Goal: Contribute content: Contribute content

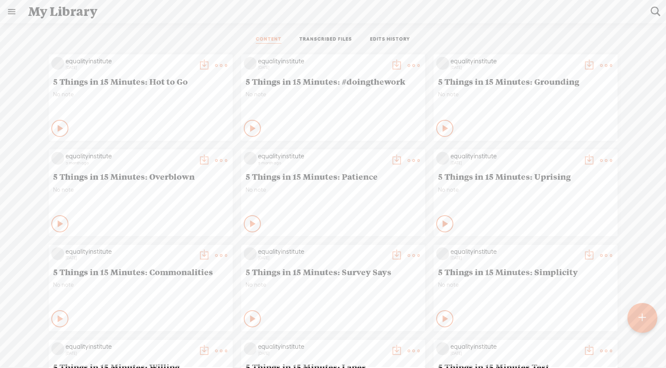
click at [635, 325] on div at bounding box center [642, 318] width 30 height 30
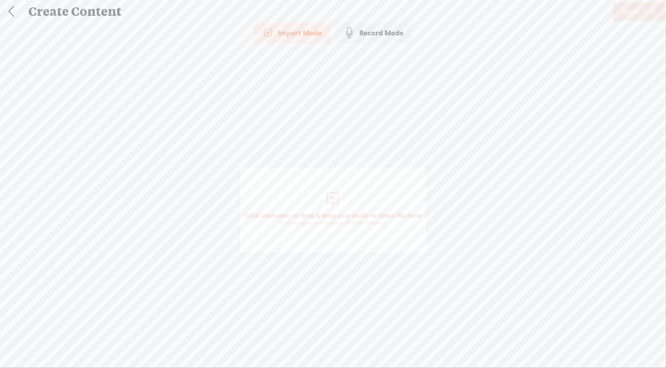
click at [385, 31] on div "Record Mode" at bounding box center [373, 32] width 77 height 21
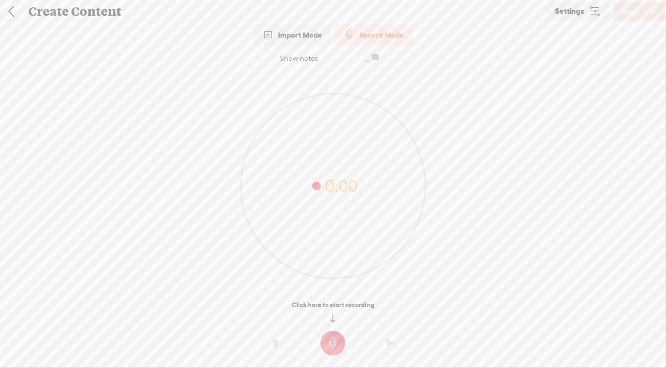
click at [302, 38] on div "Import Mode" at bounding box center [292, 34] width 77 height 21
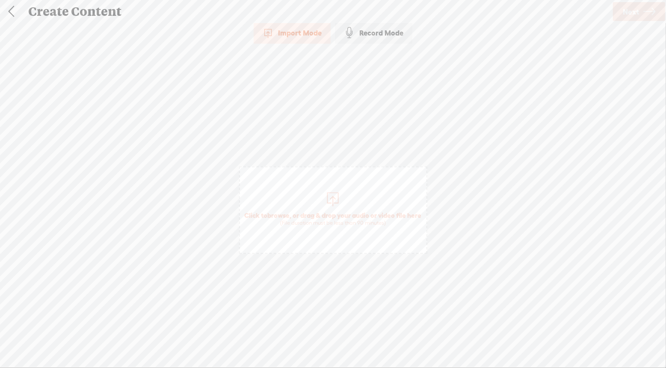
click at [11, 11] on link at bounding box center [10, 11] width 21 height 22
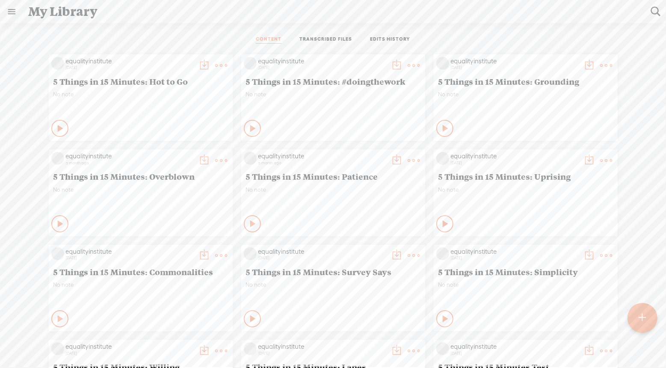
click at [644, 309] on t at bounding box center [642, 317] width 7 height 19
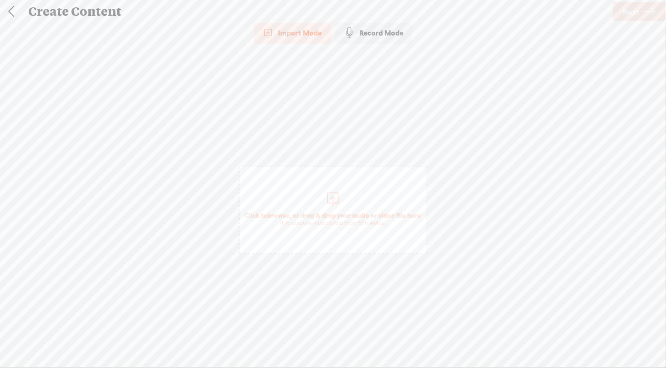
click at [318, 209] on span "Click to browse , or drag & drop your audio or video file here (File duration m…" at bounding box center [333, 219] width 186 height 24
click at [633, 12] on span "Next" at bounding box center [631, 12] width 16 height 22
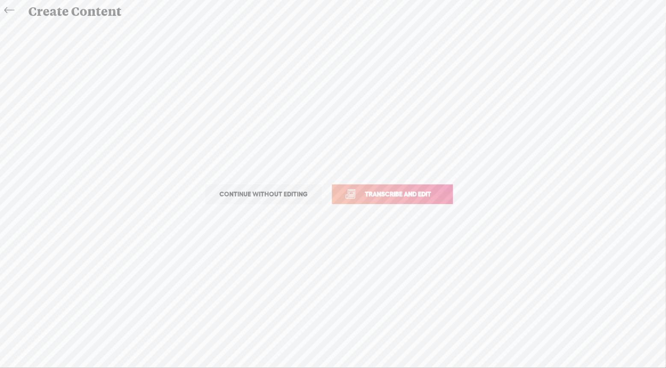
click at [424, 185] on link "Transcribe and edit" at bounding box center [392, 194] width 121 height 20
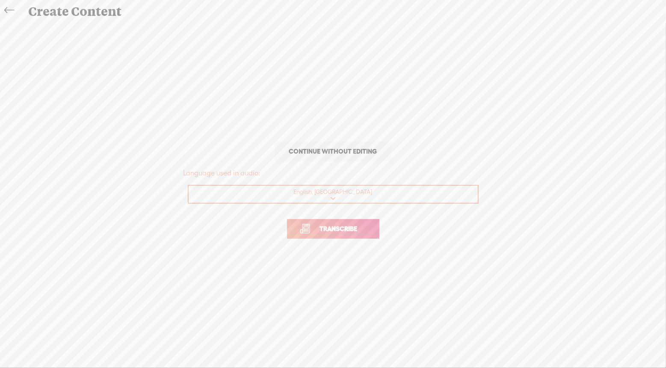
click at [349, 227] on span "Transcribe" at bounding box center [339, 229] width 56 height 10
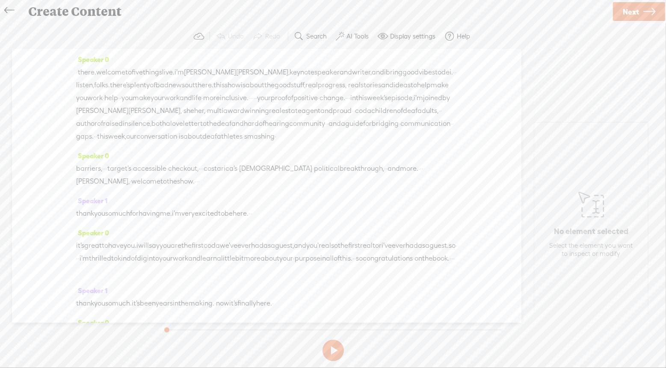
click at [469, 335] on section at bounding box center [334, 329] width 349 height 14
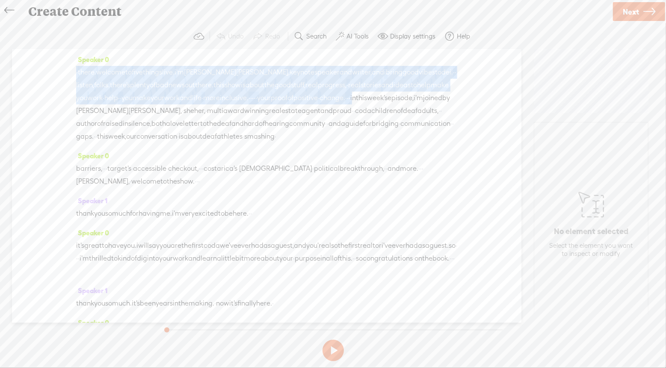
drag, startPoint x: 181, startPoint y: 112, endPoint x: 60, endPoint y: 72, distance: 127.4
click at [60, 72] on div "Speaker 0 · there. welcome to five things live. i'm [PERSON_NAME], keynote spea…" at bounding box center [266, 186] width 509 height 274
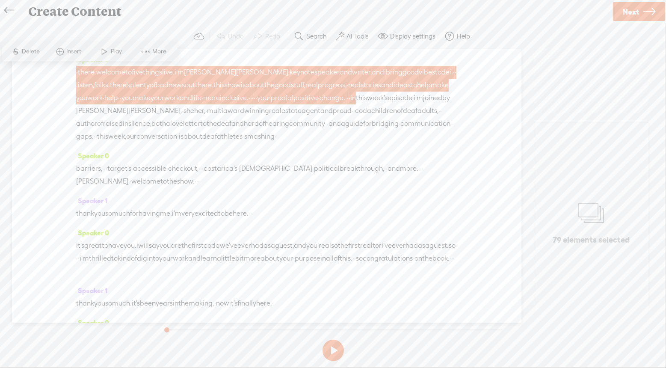
click at [347, 104] on span "·" at bounding box center [348, 98] width 2 height 13
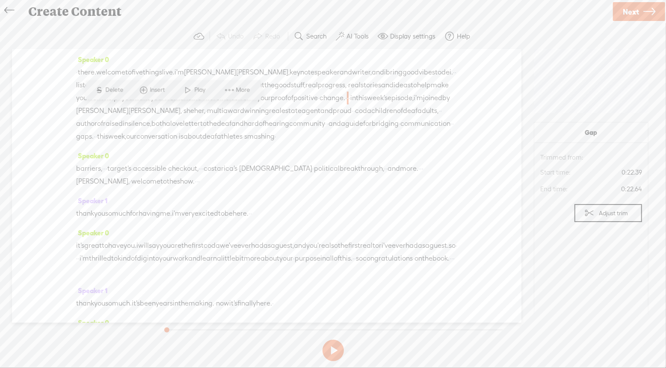
drag, startPoint x: 178, startPoint y: 112, endPoint x: 63, endPoint y: 74, distance: 121.2
click at [63, 74] on div "Speaker 0 · there. welcome to five things live. i'm [PERSON_NAME], keynote spea…" at bounding box center [266, 186] width 509 height 274
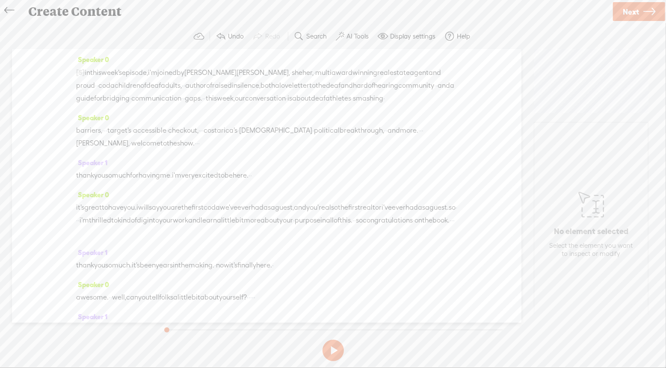
click at [420, 137] on span "·" at bounding box center [421, 130] width 2 height 13
click at [73, 134] on span "Insert" at bounding box center [74, 135] width 17 height 9
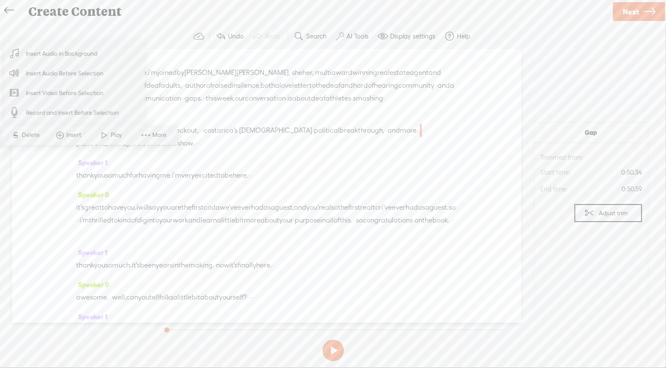
click at [83, 77] on span "Insert Audio Before Selection" at bounding box center [64, 73] width 111 height 19
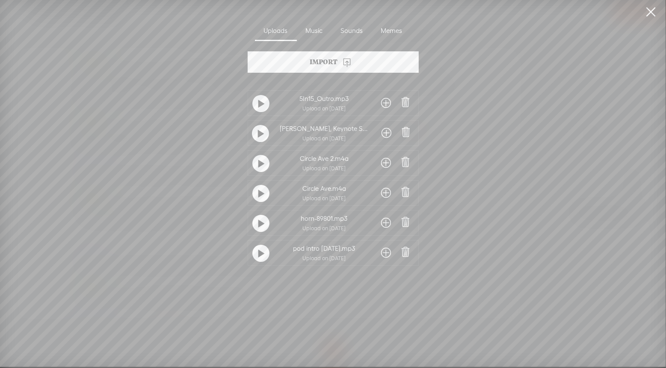
click at [402, 255] on span at bounding box center [406, 252] width 12 height 12
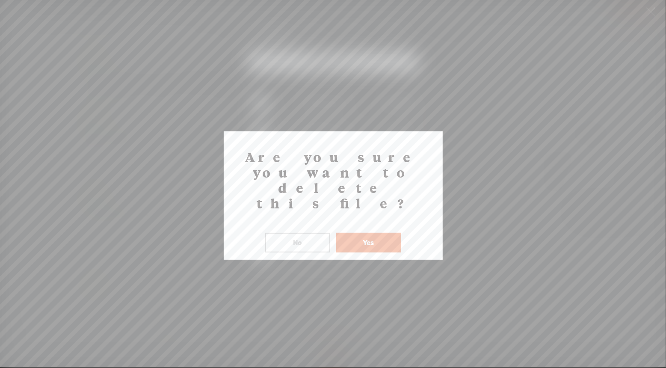
click at [371, 233] on button "Yes" at bounding box center [368, 243] width 65 height 20
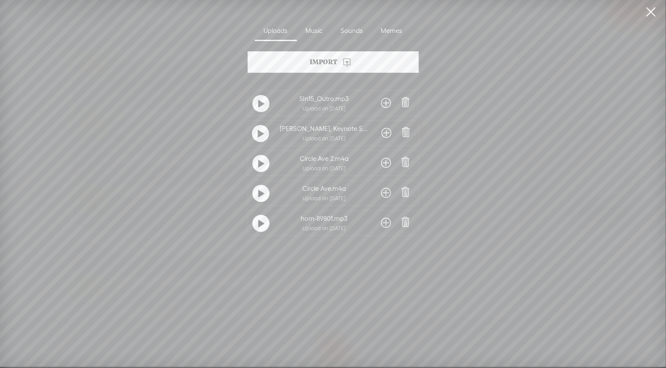
click at [404, 101] on span at bounding box center [406, 102] width 12 height 12
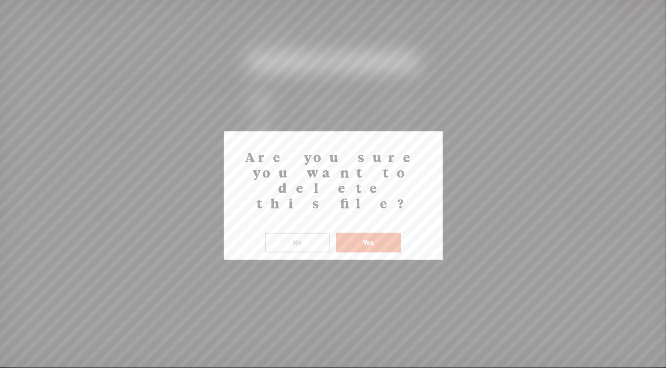
click at [374, 233] on button "Yes" at bounding box center [368, 243] width 65 height 20
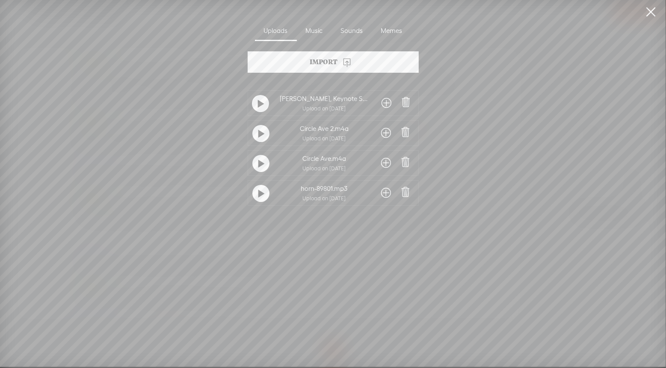
click at [405, 134] on span at bounding box center [406, 132] width 12 height 12
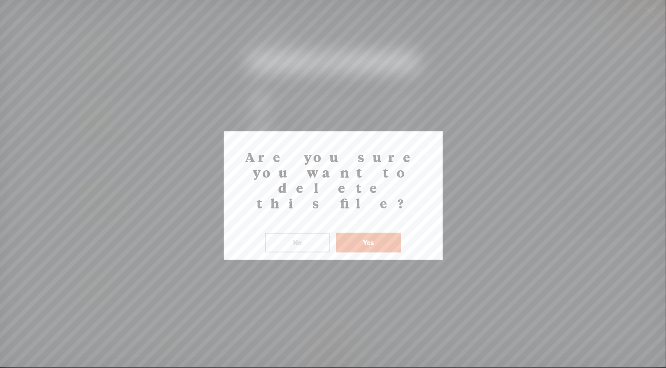
click at [365, 233] on button "Yes" at bounding box center [368, 243] width 65 height 20
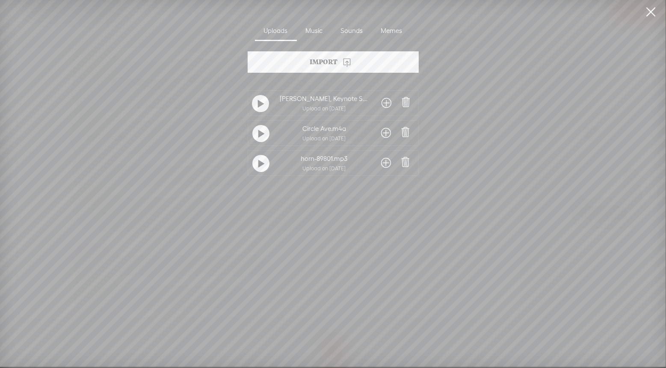
click at [404, 132] on span at bounding box center [406, 132] width 12 height 12
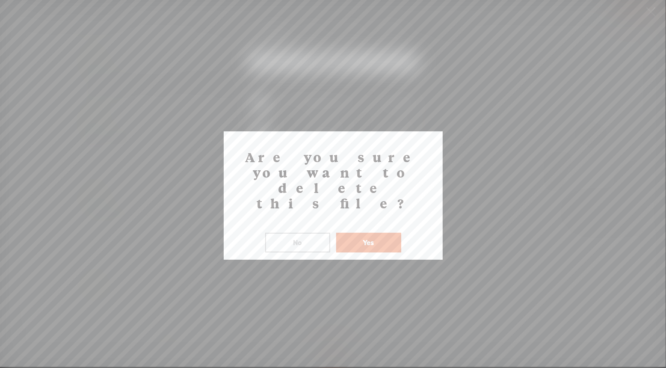
click at [362, 233] on button "Yes" at bounding box center [368, 243] width 65 height 20
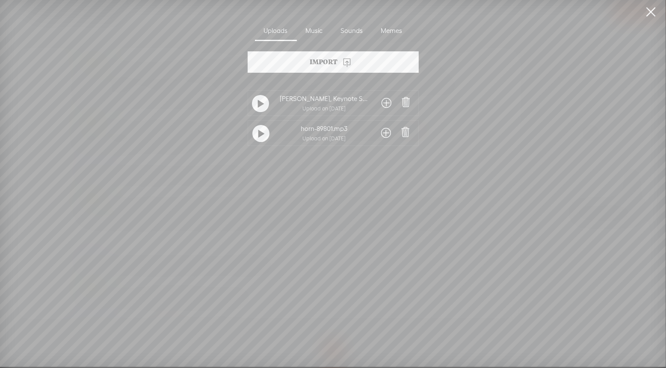
click at [258, 102] on t at bounding box center [261, 104] width 6 height 14
click at [405, 103] on span at bounding box center [406, 102] width 12 height 12
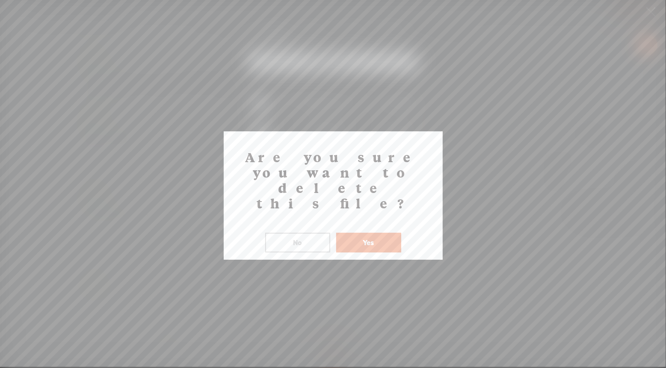
click at [365, 233] on button "Yes" at bounding box center [368, 243] width 65 height 20
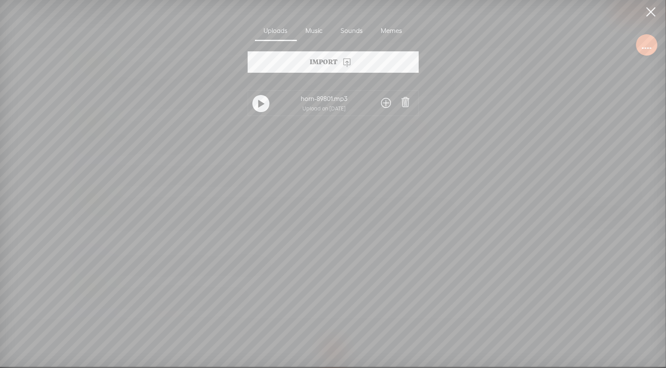
click at [651, 50] on div at bounding box center [646, 44] width 21 height 21
click at [322, 56] on div "Import" at bounding box center [333, 61] width 171 height 21
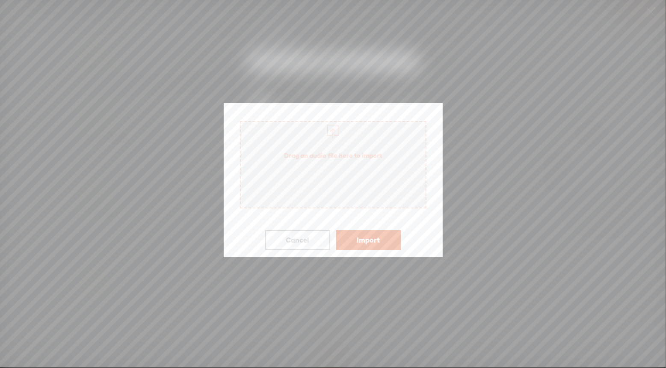
click at [341, 157] on span "Drag an audio file here to import" at bounding box center [333, 155] width 185 height 24
click at [337, 184] on link "Remove file" at bounding box center [333, 181] width 33 height 15
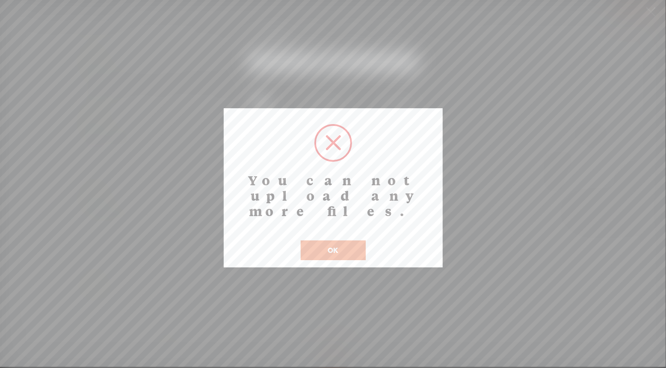
click at [350, 240] on button "OK" at bounding box center [333, 250] width 65 height 20
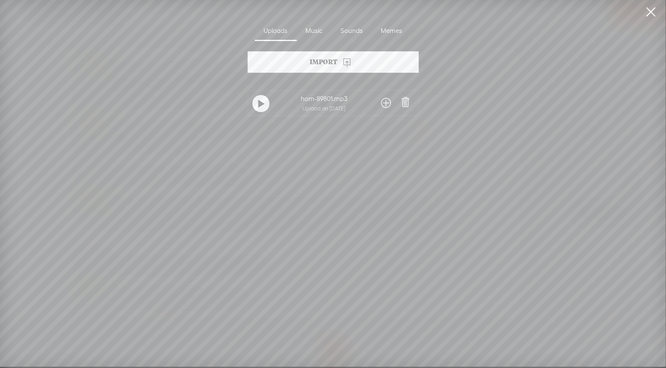
click at [358, 61] on div "Import" at bounding box center [333, 61] width 171 height 21
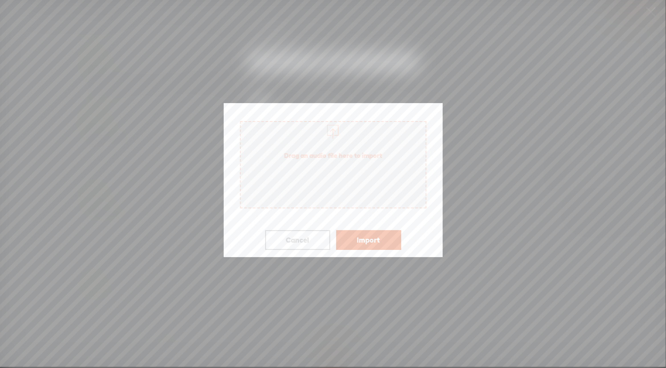
click at [344, 159] on span "Drag an audio file here to import" at bounding box center [333, 155] width 185 height 24
click at [384, 241] on button "Import" at bounding box center [368, 240] width 65 height 20
click at [384, 241] on div "Import" at bounding box center [368, 234] width 69 height 31
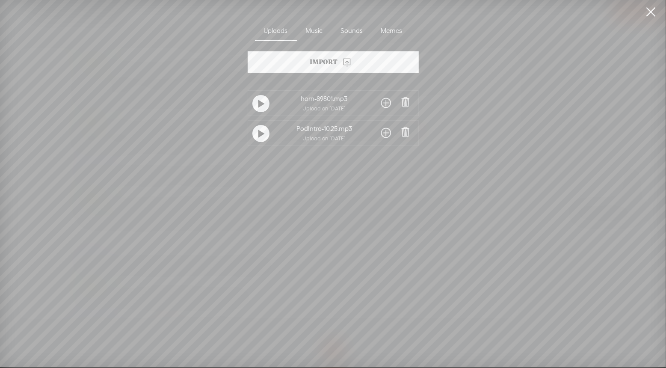
click at [349, 61] on icon at bounding box center [347, 62] width 10 height 10
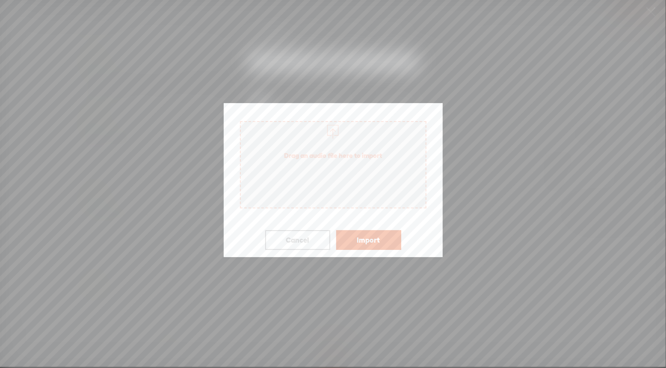
click at [377, 241] on button "Import" at bounding box center [368, 240] width 65 height 20
click at [375, 146] on span "Drag an audio file here to import" at bounding box center [333, 155] width 185 height 24
click at [379, 239] on button "Import" at bounding box center [368, 240] width 65 height 20
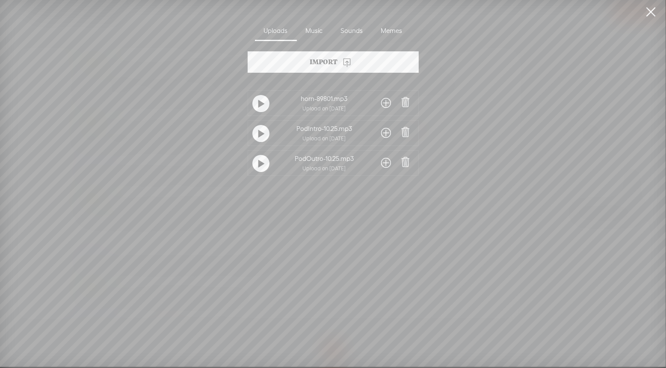
click at [384, 133] on span at bounding box center [386, 133] width 10 height 14
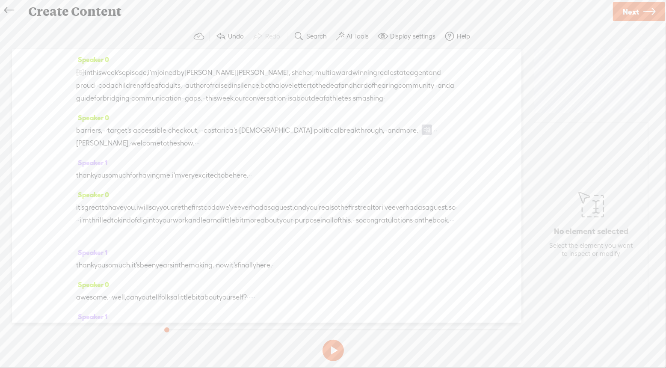
click at [435, 137] on span "·" at bounding box center [436, 130] width 2 height 13
click at [90, 74] on span "in" at bounding box center [88, 72] width 6 height 13
click at [89, 72] on span "in" at bounding box center [88, 72] width 6 height 13
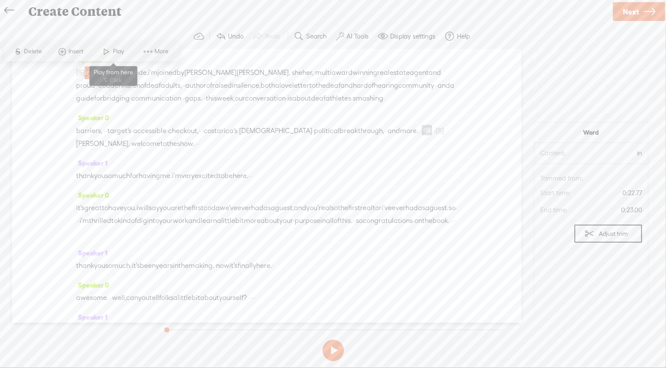
click at [112, 52] on span at bounding box center [107, 51] width 13 height 15
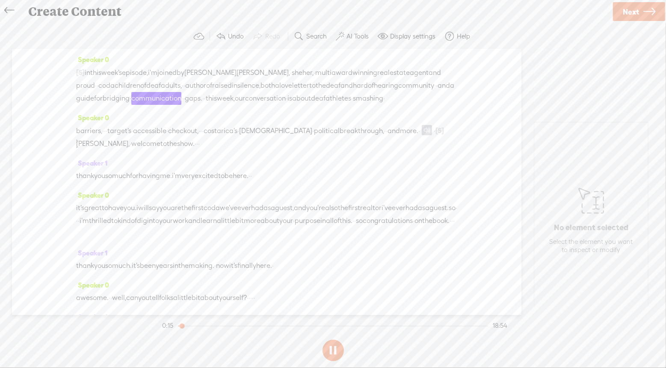
click at [184, 132] on div "Speaker 0 barriers, · · · target's · accessible · checkout, · · · costa rica's …" at bounding box center [266, 133] width 381 height 45
click at [422, 135] on span at bounding box center [427, 130] width 10 height 10
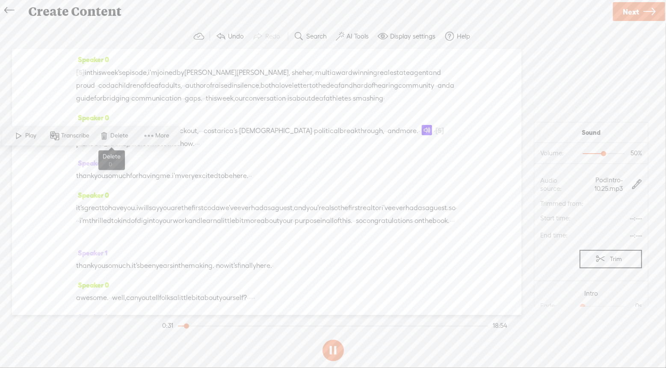
click at [112, 138] on span "Delete" at bounding box center [121, 136] width 20 height 9
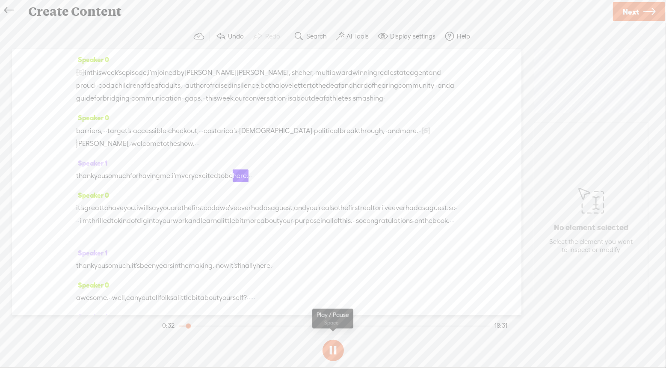
click at [333, 354] on button at bounding box center [332, 350] width 21 height 21
click at [420, 137] on span "·" at bounding box center [419, 130] width 2 height 13
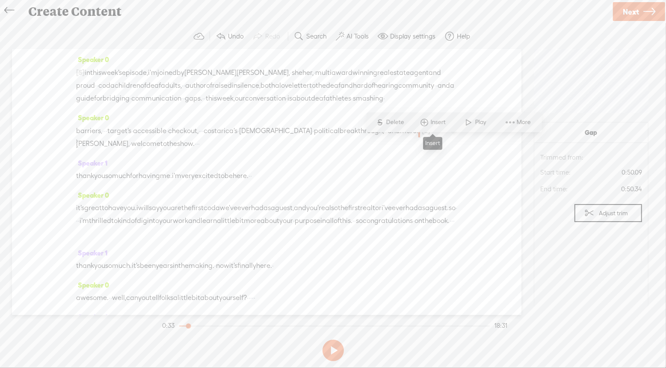
click at [430, 122] on span at bounding box center [424, 122] width 13 height 15
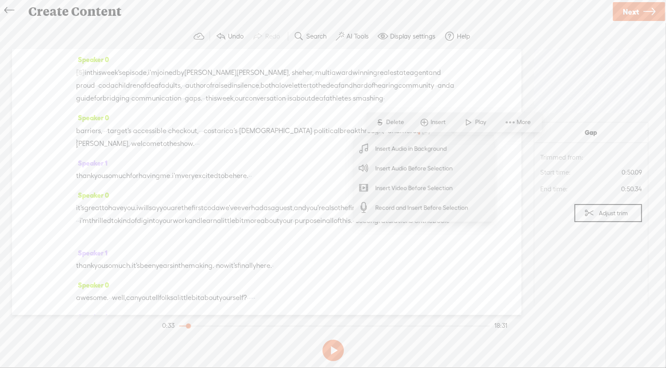
click at [417, 171] on span "Insert Audio Before Selection" at bounding box center [413, 168] width 111 height 19
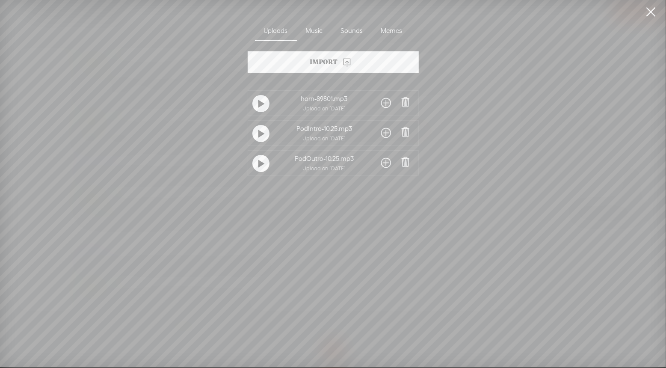
click at [387, 134] on span at bounding box center [386, 133] width 10 height 14
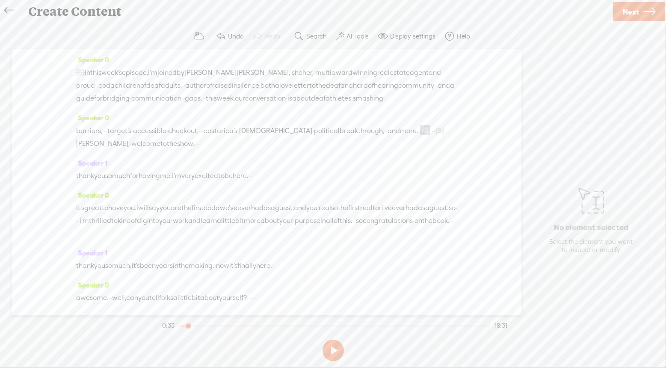
click at [418, 137] on span "more." at bounding box center [409, 130] width 18 height 13
click at [458, 122] on span at bounding box center [455, 122] width 13 height 15
click at [420, 135] on span at bounding box center [425, 130] width 10 height 10
click at [114, 135] on span "Delete" at bounding box center [121, 136] width 20 height 9
click at [336, 351] on button at bounding box center [332, 350] width 21 height 21
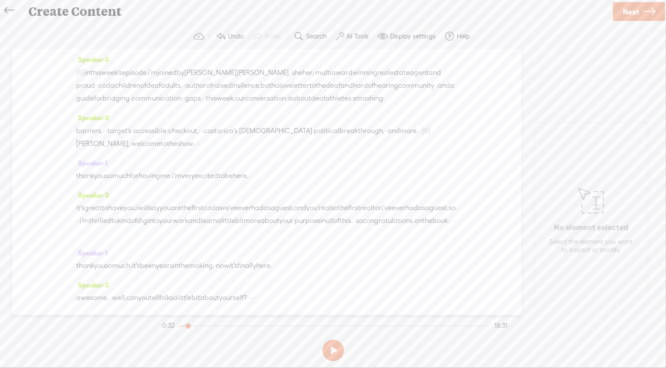
click at [420, 137] on span "·" at bounding box center [419, 130] width 2 height 13
click at [442, 121] on span "Insert" at bounding box center [439, 122] width 17 height 9
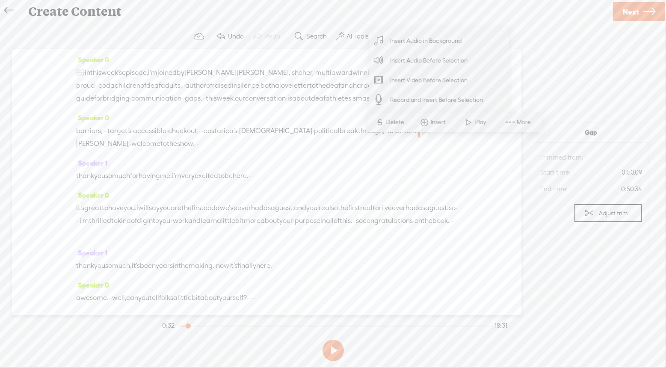
click at [439, 58] on span "Insert Audio Before Selection" at bounding box center [428, 60] width 111 height 19
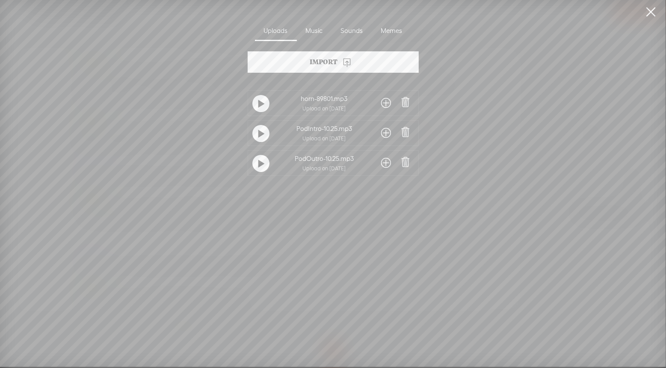
click at [385, 163] on span at bounding box center [386, 163] width 10 height 14
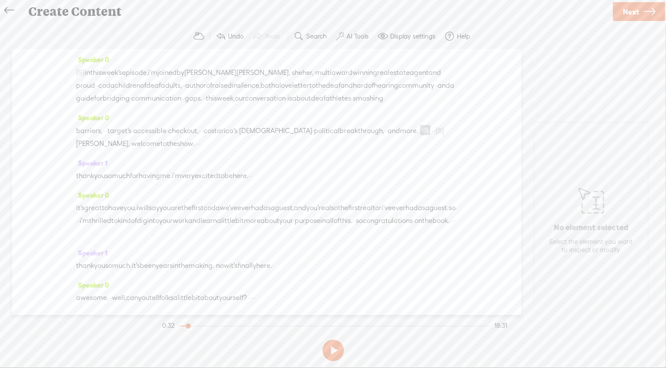
click at [418, 137] on span "more." at bounding box center [409, 130] width 18 height 13
click at [464, 125] on span "Play" at bounding box center [468, 122] width 13 height 9
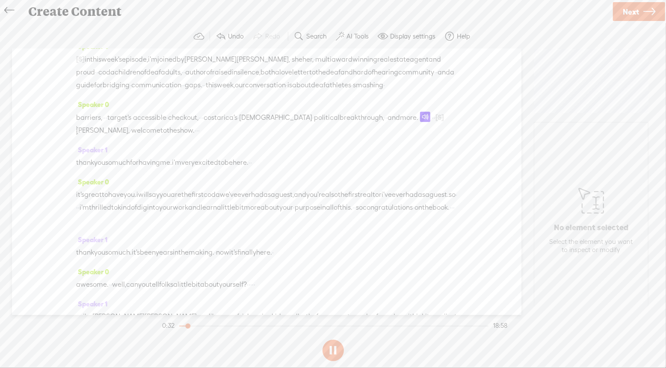
scroll to position [21, 0]
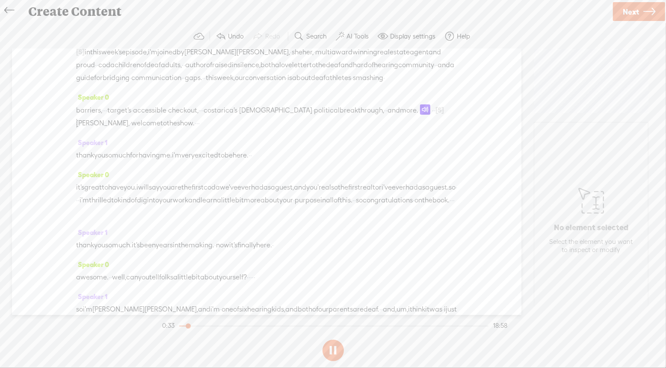
click at [418, 117] on span "more." at bounding box center [409, 110] width 18 height 13
click at [470, 96] on span "Play" at bounding box center [462, 101] width 43 height 15
click at [213, 325] on div at bounding box center [334, 325] width 310 height 1
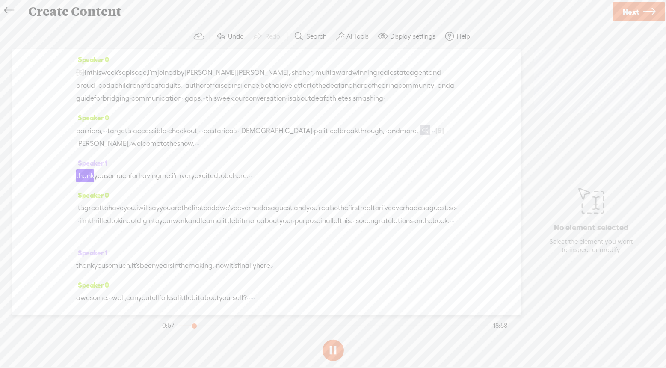
click at [434, 137] on span "·" at bounding box center [435, 130] width 2 height 13
click at [432, 137] on span "·" at bounding box center [433, 130] width 2 height 13
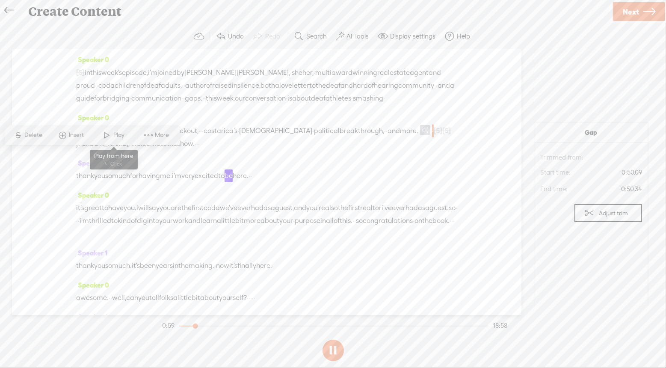
click at [118, 136] on span "Play" at bounding box center [119, 135] width 13 height 9
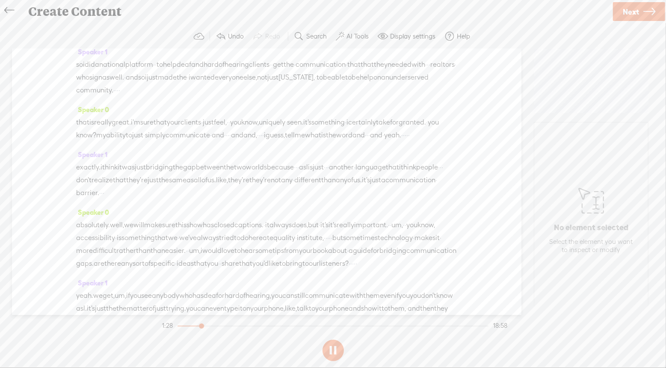
scroll to position [475, 0]
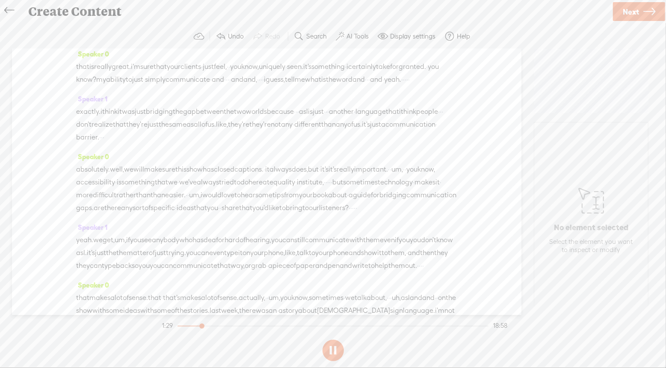
click at [335, 345] on button at bounding box center [332, 350] width 21 height 21
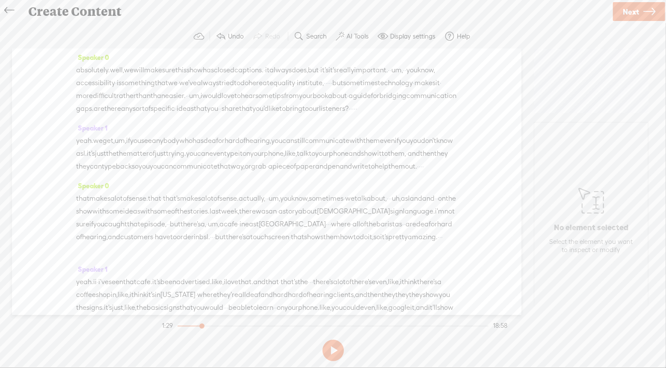
scroll to position [565, 0]
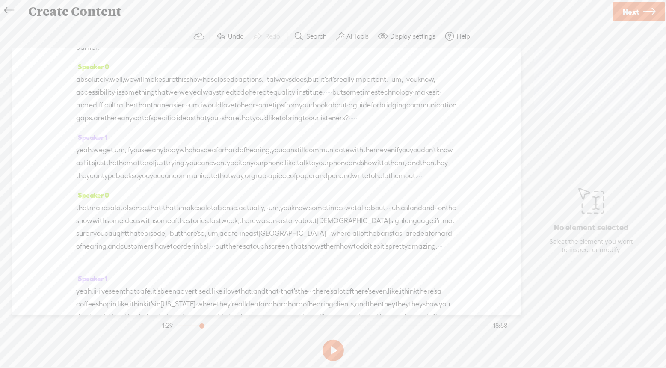
drag, startPoint x: 299, startPoint y: 132, endPoint x: 368, endPoint y: 161, distance: 75.1
click at [368, 124] on div "absolutely. well, we will make sure this show has closed captions. · it always …" at bounding box center [266, 98] width 381 height 51
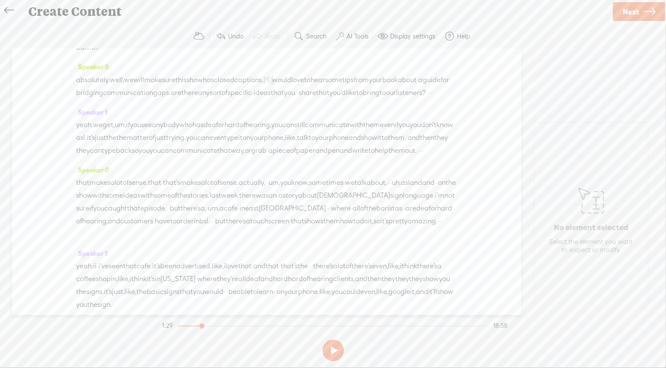
click at [263, 86] on span "captions." at bounding box center [248, 80] width 29 height 13
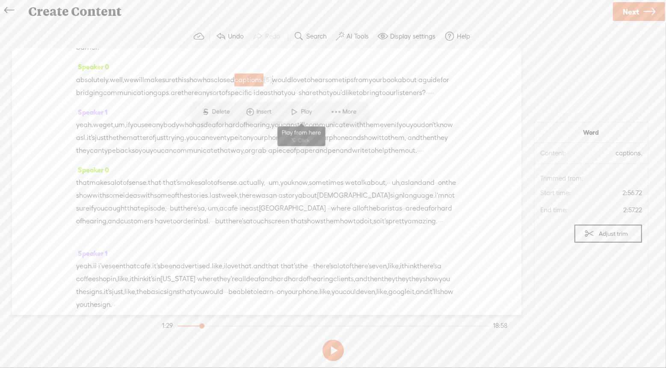
click at [304, 115] on span "Play" at bounding box center [307, 112] width 13 height 9
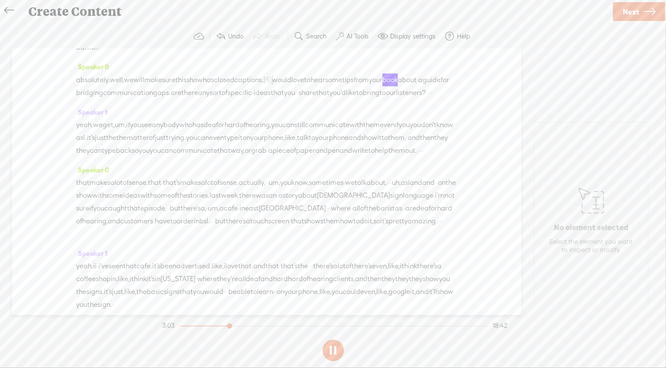
click at [234, 86] on span "closed" at bounding box center [224, 80] width 21 height 13
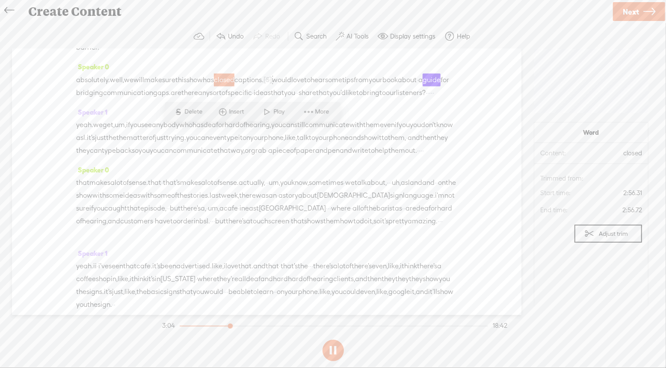
click at [272, 86] on div at bounding box center [267, 79] width 9 height 13
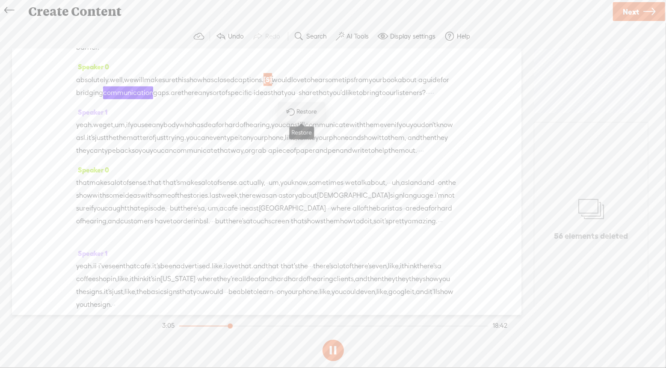
click at [303, 111] on span "Restore" at bounding box center [308, 112] width 23 height 9
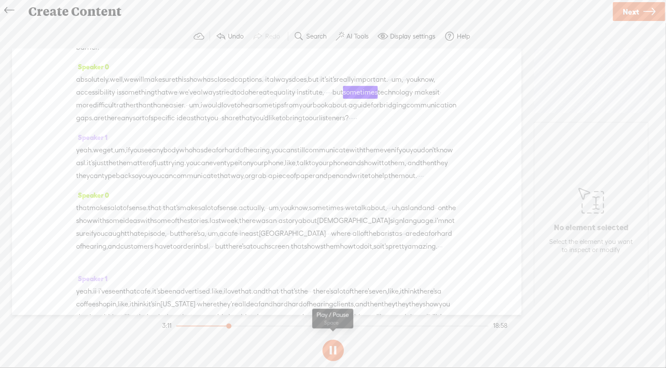
click at [332, 349] on button at bounding box center [332, 350] width 21 height 21
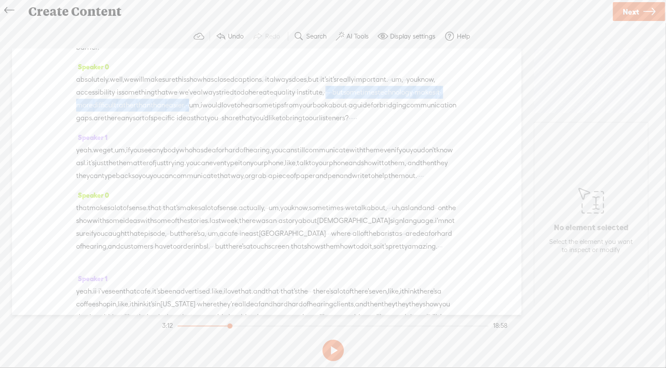
drag, startPoint x: 349, startPoint y: 158, endPoint x: 441, endPoint y: 147, distance: 93.0
click at [441, 124] on div "absolutely. well, we will make sure this show has closed captions. · it always …" at bounding box center [266, 98] width 381 height 51
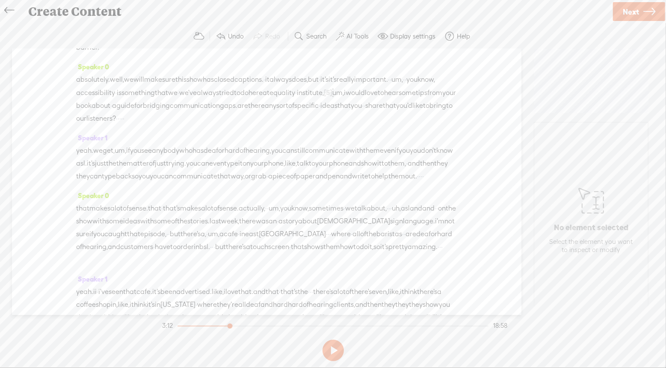
click at [324, 99] on span "institute," at bounding box center [310, 92] width 27 height 13
click at [448, 125] on span "Play" at bounding box center [452, 125] width 13 height 9
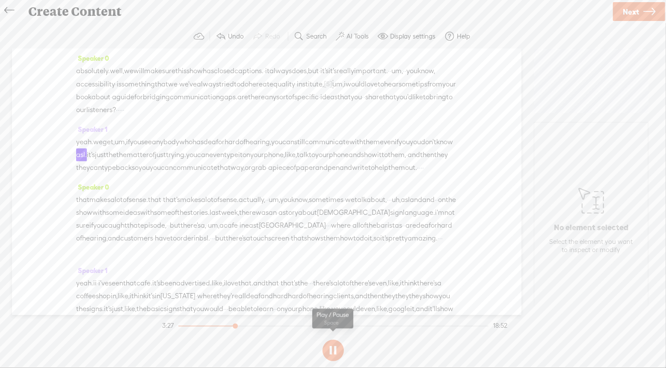
click at [333, 351] on button at bounding box center [332, 350] width 21 height 21
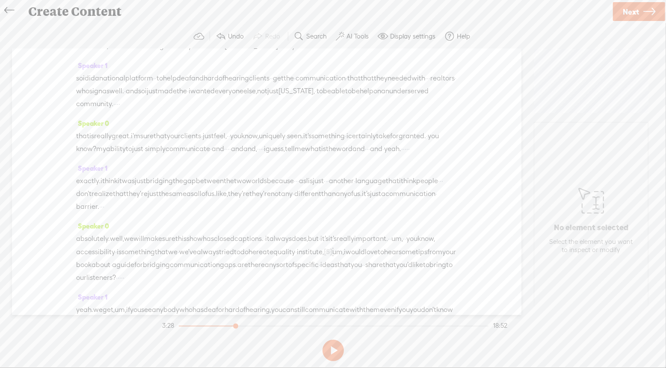
scroll to position [400, 0]
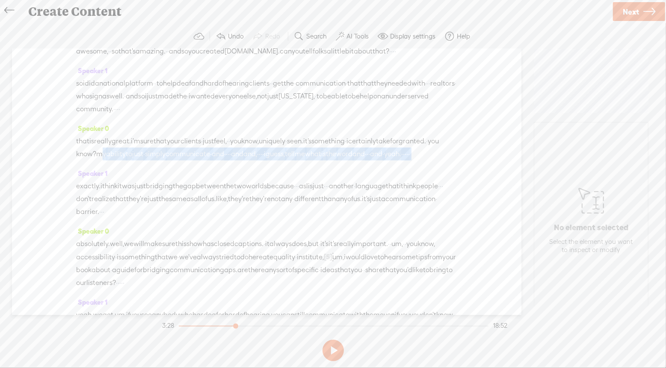
drag, startPoint x: 180, startPoint y: 194, endPoint x: 250, endPoint y: 200, distance: 70.8
click at [250, 160] on div "that is really great. i'm sure that your clients · just feel, · · you know, uni…" at bounding box center [266, 148] width 381 height 26
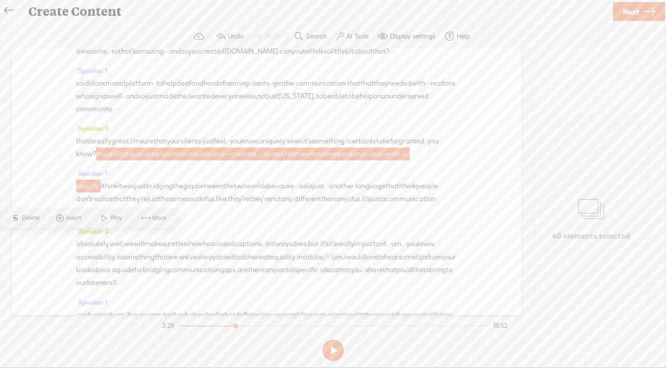
click at [166, 160] on span "simply" at bounding box center [155, 154] width 21 height 13
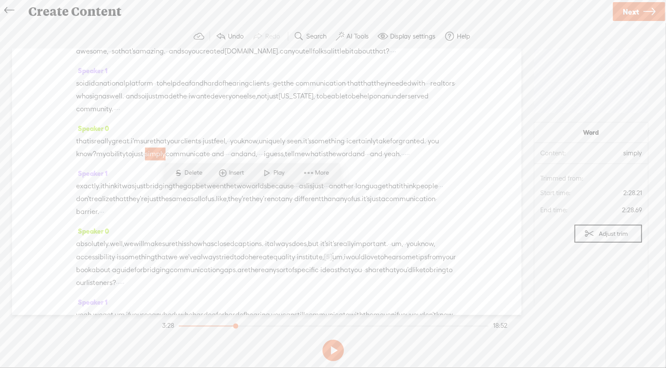
click at [410, 160] on span at bounding box center [418, 154] width 17 height 13
drag, startPoint x: 226, startPoint y: 207, endPoint x: 181, endPoint y: 195, distance: 46.2
click at [181, 160] on div "that is really great. i'm sure that your clients · just feel, · · you know, uni…" at bounding box center [266, 148] width 381 height 26
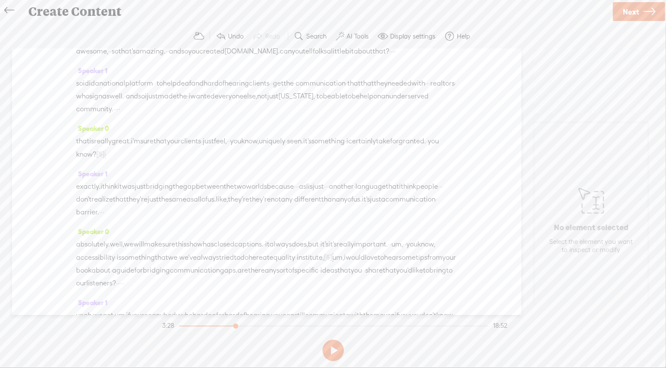
click at [96, 161] on span "know?" at bounding box center [86, 154] width 20 height 13
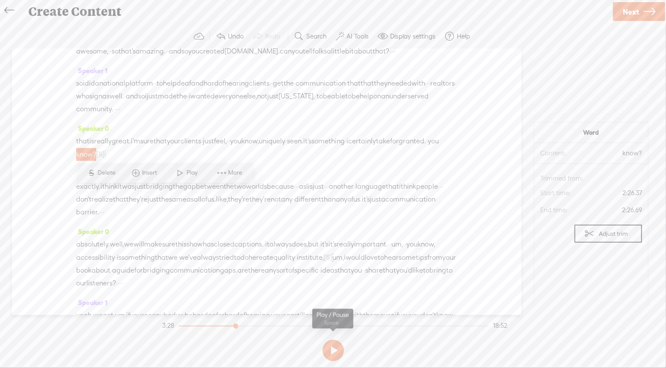
click at [330, 347] on button at bounding box center [332, 350] width 21 height 21
click at [187, 174] on span "Play" at bounding box center [193, 173] width 13 height 9
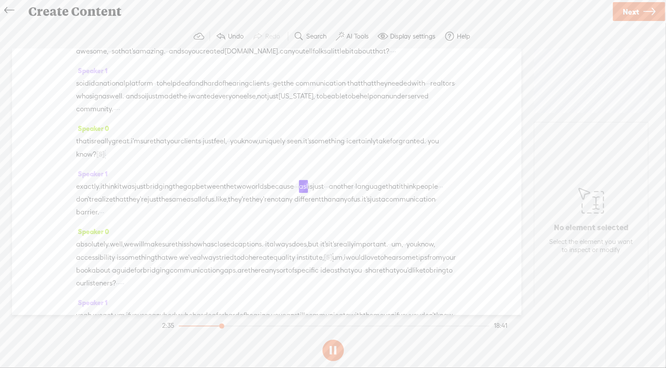
click at [376, 148] on span "certainly" at bounding box center [362, 141] width 28 height 13
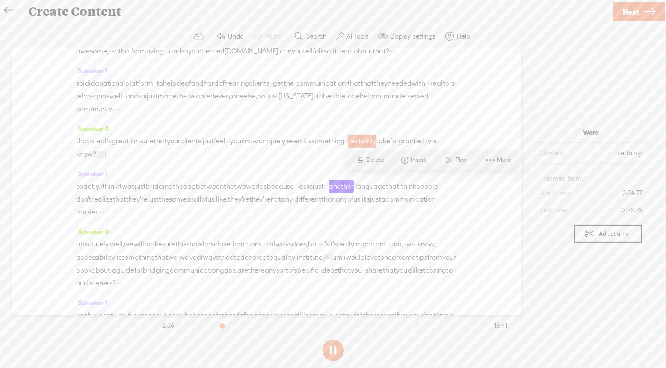
click at [454, 161] on span at bounding box center [449, 159] width 13 height 15
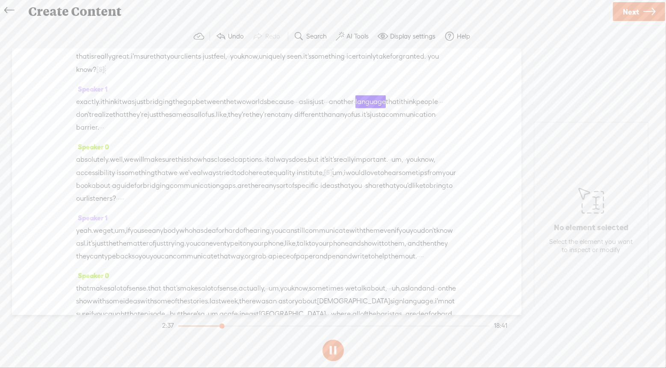
scroll to position [486, 0]
click at [340, 351] on button at bounding box center [332, 350] width 21 height 21
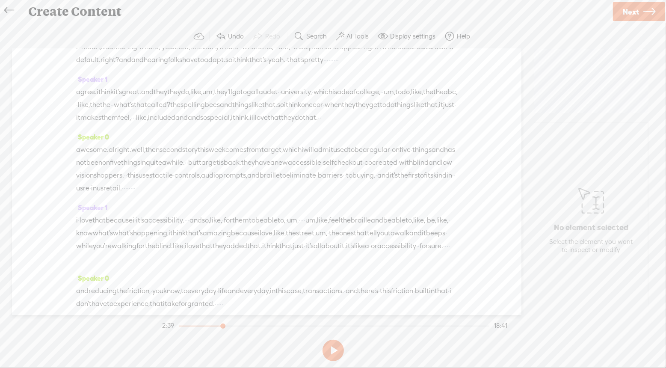
scroll to position [1691, 0]
click at [317, 65] on span "Insert" at bounding box center [325, 66] width 17 height 9
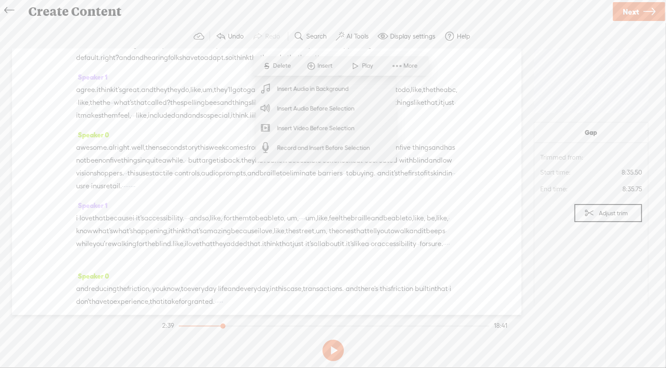
click at [318, 89] on span "Insert Audio in Background" at bounding box center [312, 88] width 105 height 19
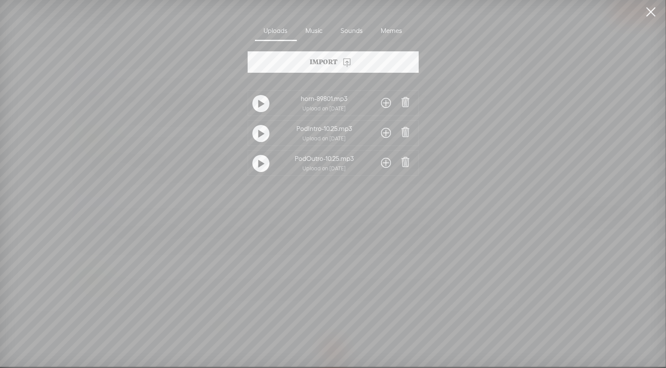
click at [387, 103] on span at bounding box center [386, 103] width 10 height 14
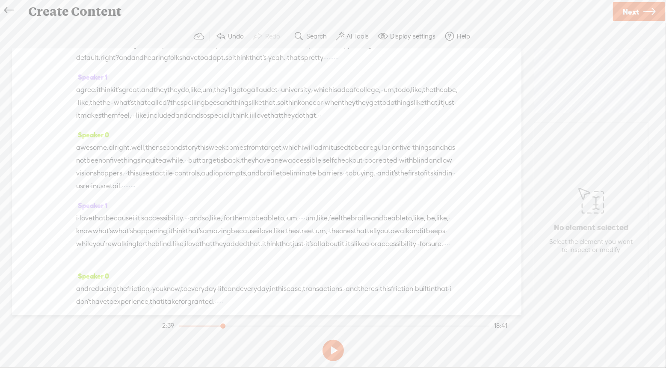
click at [350, 67] on span at bounding box center [346, 65] width 13 height 15
click at [346, 70] on span at bounding box center [346, 65] width 13 height 15
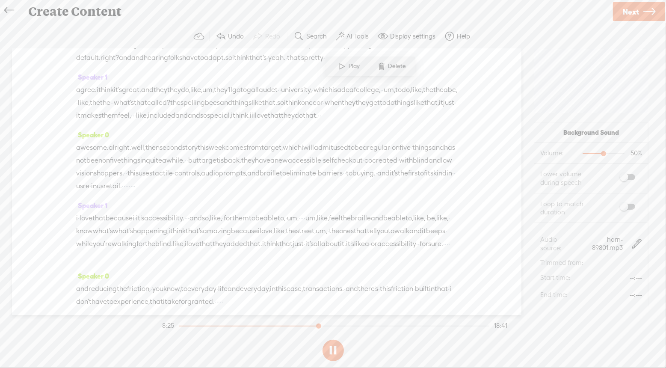
click at [388, 65] on span "Delete" at bounding box center [398, 66] width 20 height 9
click at [320, 69] on span "Insert" at bounding box center [325, 66] width 17 height 9
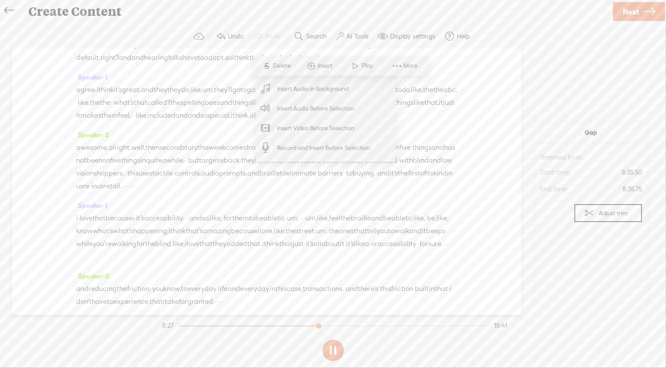
click at [311, 86] on span "Insert Audio in Background" at bounding box center [312, 88] width 105 height 19
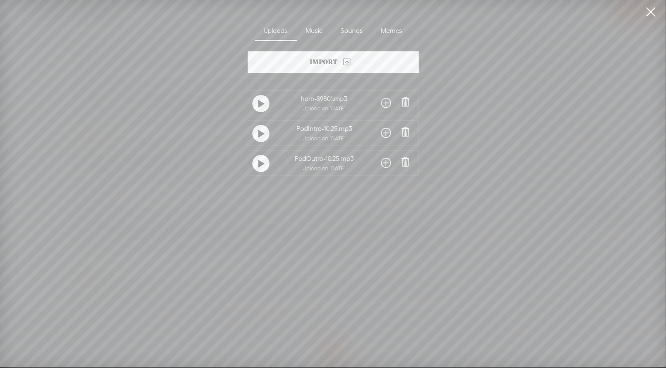
click at [384, 105] on span at bounding box center [386, 103] width 10 height 14
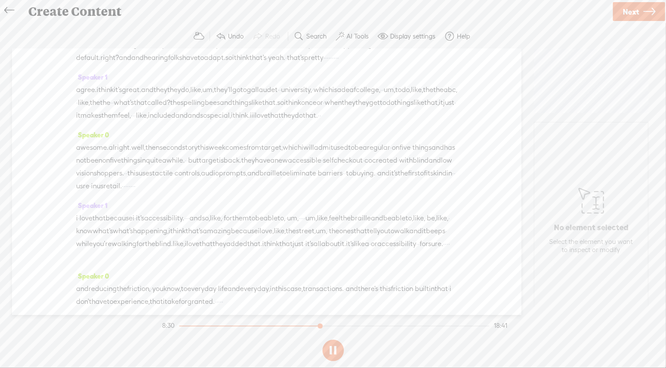
click at [351, 68] on span at bounding box center [346, 65] width 13 height 15
click at [339, 68] on span at bounding box center [332, 65] width 13 height 15
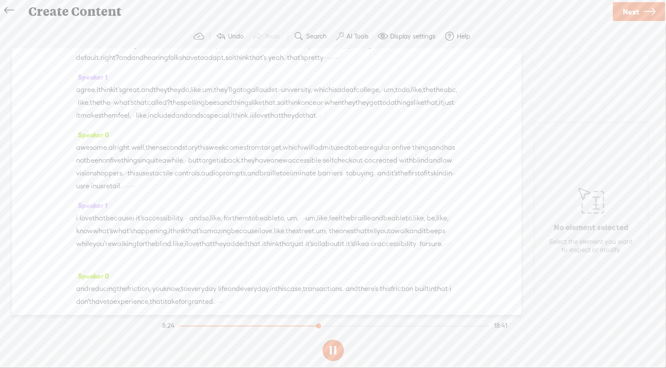
click at [322, 351] on section at bounding box center [332, 350] width 345 height 28
click at [336, 352] on button at bounding box center [332, 350] width 21 height 21
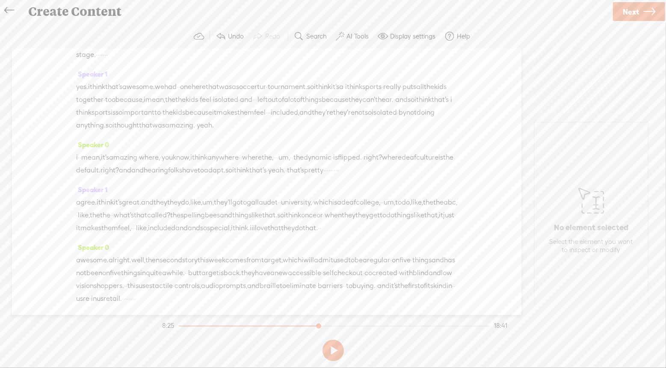
scroll to position [1582, 0]
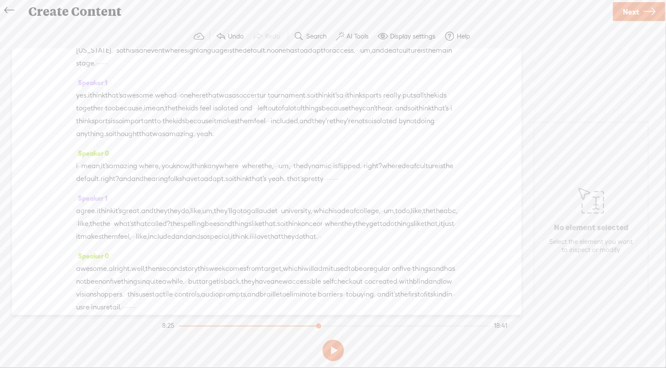
click at [301, 16] on span at bounding box center [297, 11] width 9 height 10
click at [335, 177] on span "Play" at bounding box center [332, 175] width 13 height 9
click at [301, 16] on span at bounding box center [297, 11] width 9 height 10
click at [310, 18] on span "·" at bounding box center [310, 12] width 2 height 13
click at [291, 19] on span "·" at bounding box center [290, 12] width 2 height 13
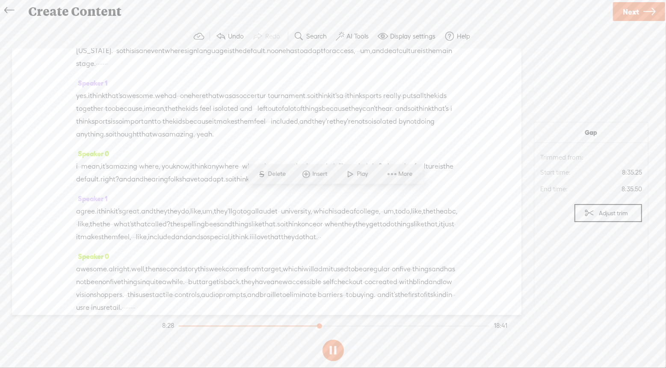
click at [351, 177] on span at bounding box center [350, 173] width 13 height 15
click at [334, 16] on span at bounding box center [329, 11] width 9 height 10
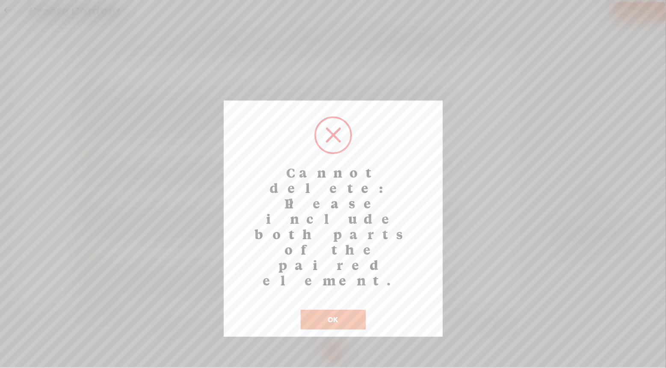
click at [350, 310] on button "OK" at bounding box center [333, 320] width 65 height 20
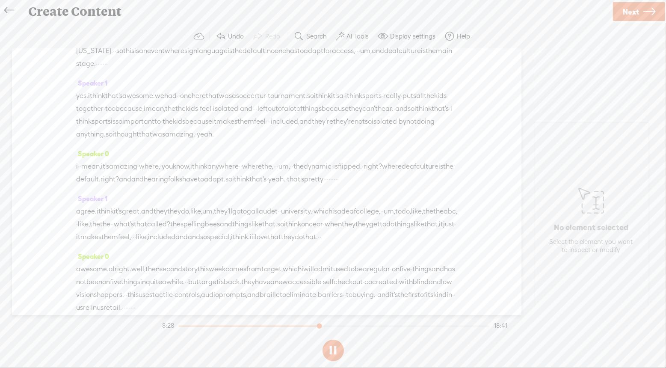
drag, startPoint x: 336, startPoint y: 193, endPoint x: 385, endPoint y: 193, distance: 49.2
click at [385, 70] on div "yep. exactly. alright. well, on that note, let's get into this week's good [GEO…" at bounding box center [266, 38] width 381 height 65
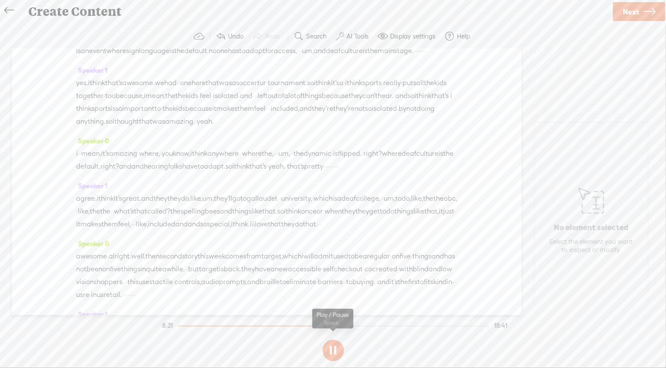
click at [331, 348] on button at bounding box center [332, 350] width 21 height 21
click at [301, 19] on span "·" at bounding box center [300, 12] width 2 height 13
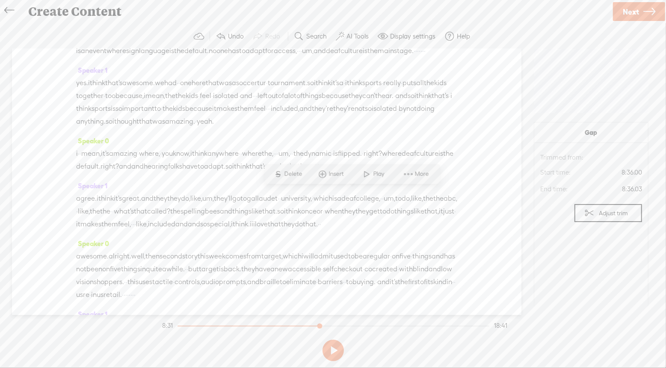
click at [337, 174] on span "Insert" at bounding box center [337, 174] width 17 height 9
click at [339, 114] on span "Insert Audio Before Selection" at bounding box center [327, 112] width 111 height 19
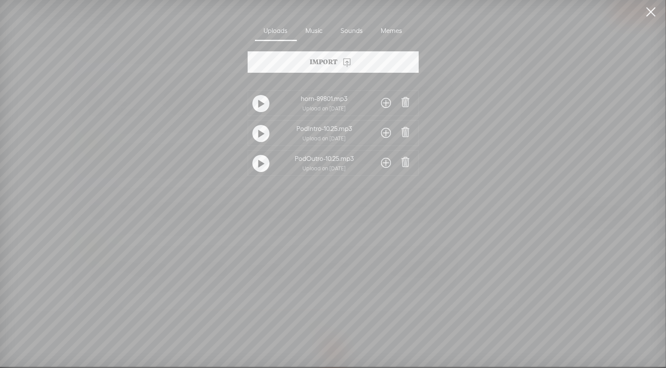
click at [386, 102] on span at bounding box center [386, 103] width 10 height 14
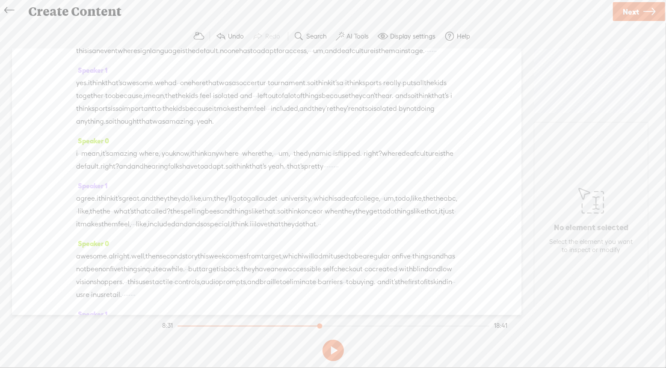
click at [287, 19] on span "vibes." at bounding box center [278, 12] width 18 height 13
click at [339, 174] on span "Play" at bounding box center [345, 174] width 13 height 9
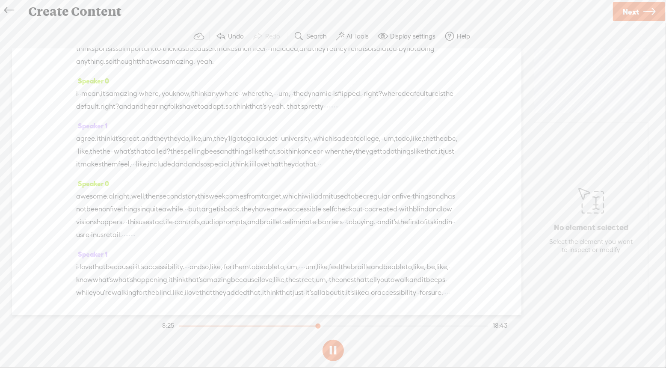
scroll to position [1656, 0]
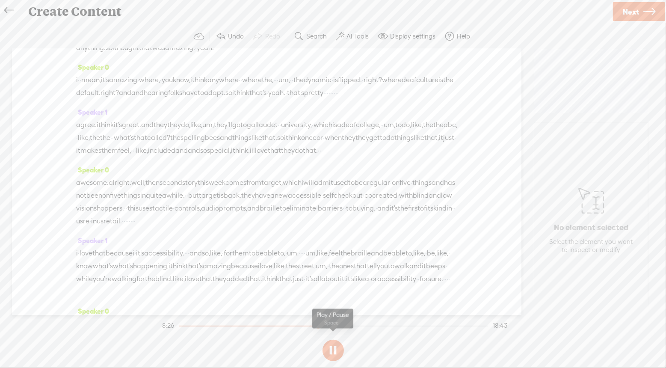
click at [334, 350] on button at bounding box center [332, 350] width 21 height 21
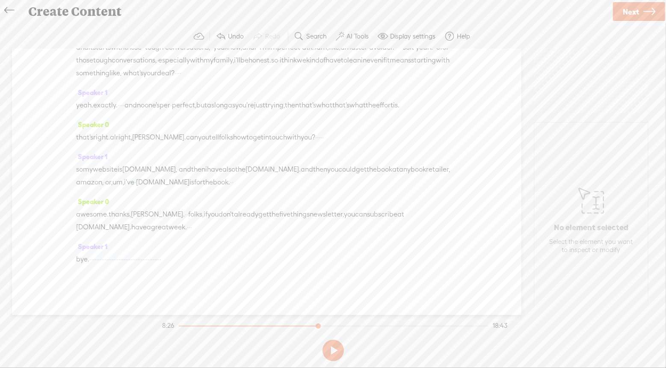
scroll to position [3203, 0]
click at [326, 125] on span "Insert" at bounding box center [328, 123] width 17 height 9
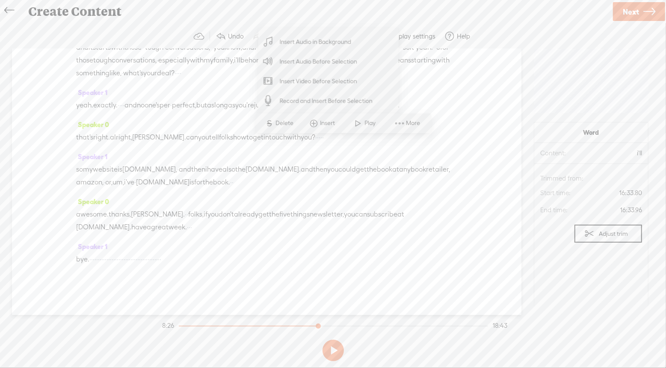
click at [346, 62] on span "Insert Audio Before Selection" at bounding box center [318, 61] width 111 height 19
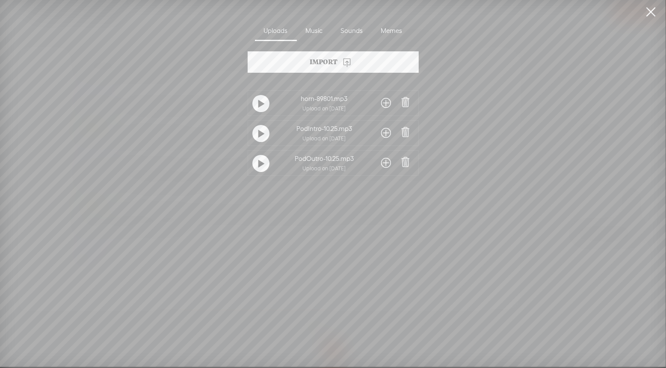
click at [384, 103] on span at bounding box center [386, 103] width 10 height 14
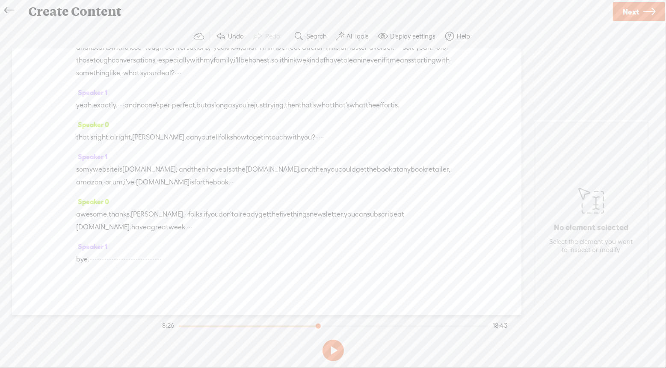
scroll to position [3564, 0]
drag, startPoint x: 299, startPoint y: 258, endPoint x: 95, endPoint y: 257, distance: 203.6
click at [95, 257] on div "bye. · · · · · · · · · · · · · · · · · · · · · · · · · · · · · · · · · · · · · …" at bounding box center [266, 259] width 381 height 13
click at [104, 260] on span at bounding box center [106, 259] width 17 height 13
click at [97, 259] on span "[S]" at bounding box center [93, 259] width 9 height 8
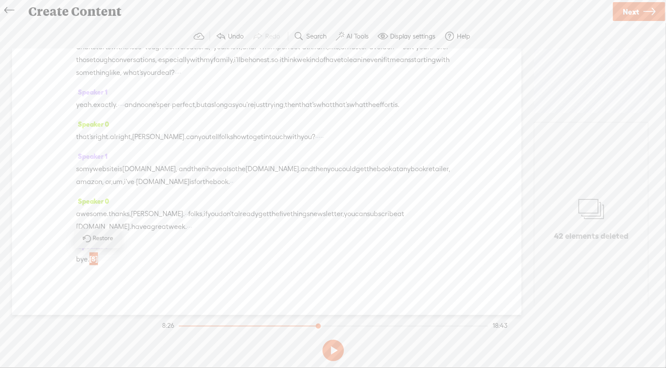
click at [89, 259] on span "bye." at bounding box center [82, 259] width 13 height 13
click at [98, 255] on span "[S]" at bounding box center [93, 259] width 9 height 8
click at [101, 243] on span "Restore" at bounding box center [98, 238] width 43 height 15
drag, startPoint x: 108, startPoint y: 259, endPoint x: 323, endPoint y: 265, distance: 215.6
click at [323, 265] on div "bye. · · · · · · · · · · · · · · · · · · · · · · · · · · · · · · · · · · · · · …" at bounding box center [266, 259] width 381 height 13
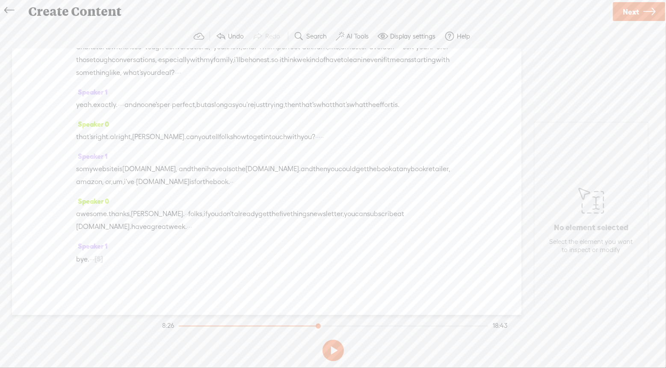
click at [95, 258] on span "·" at bounding box center [94, 259] width 2 height 13
click at [91, 237] on span "Insert" at bounding box center [89, 238] width 17 height 9
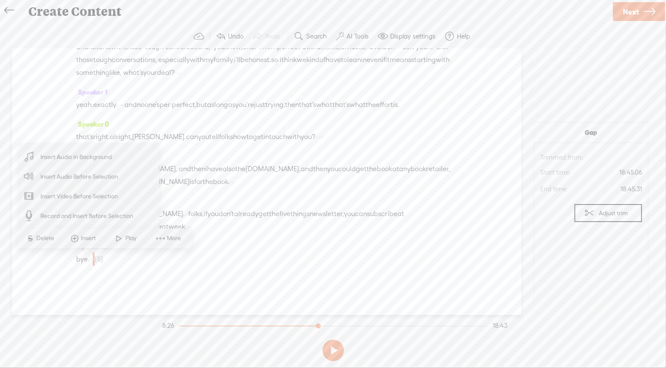
click at [90, 178] on span "Insert Audio Before Selection" at bounding box center [79, 176] width 111 height 19
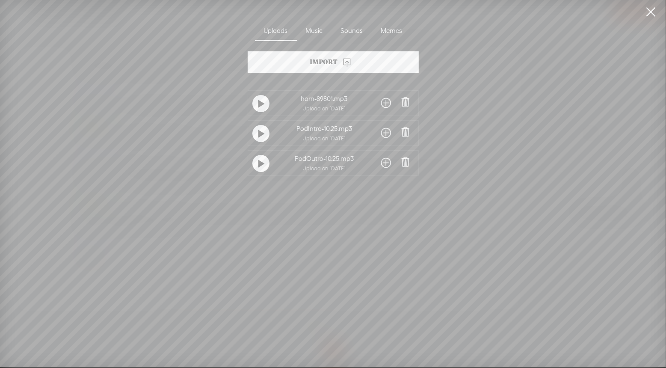
click at [403, 131] on span at bounding box center [406, 132] width 12 height 12
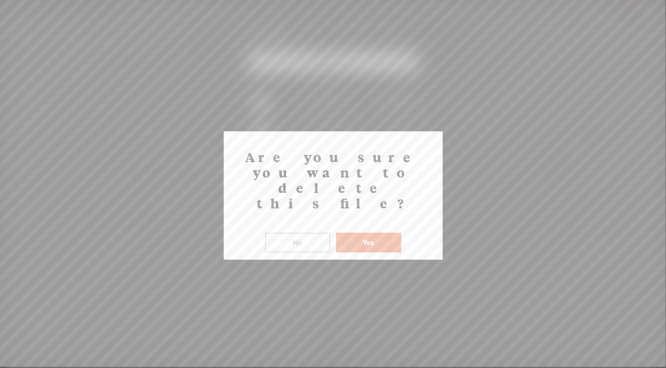
click at [385, 233] on button "Yes" at bounding box center [368, 243] width 65 height 20
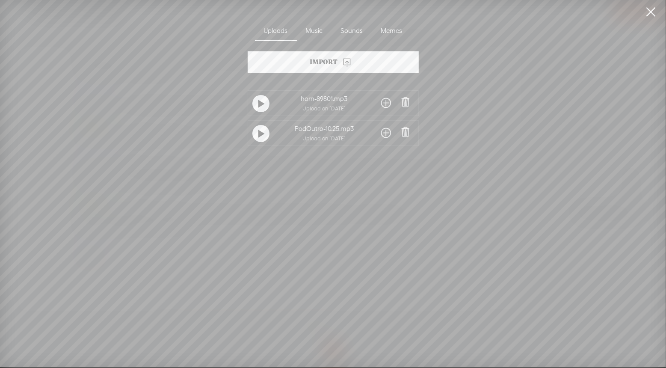
click at [403, 129] on span at bounding box center [406, 132] width 12 height 12
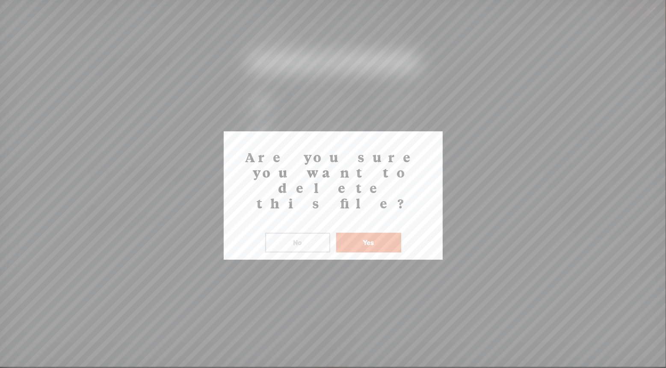
click at [369, 233] on button "Yes" at bounding box center [368, 243] width 65 height 20
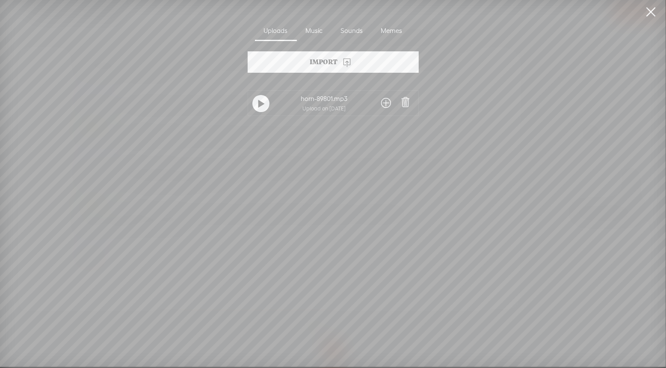
click at [320, 64] on div "Import" at bounding box center [333, 61] width 171 height 21
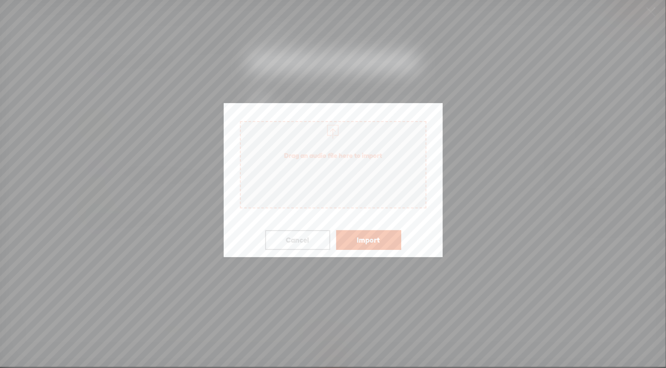
click at [366, 152] on span "Drag an audio file here to import" at bounding box center [333, 155] width 185 height 24
click at [371, 242] on button "Import" at bounding box center [368, 240] width 65 height 20
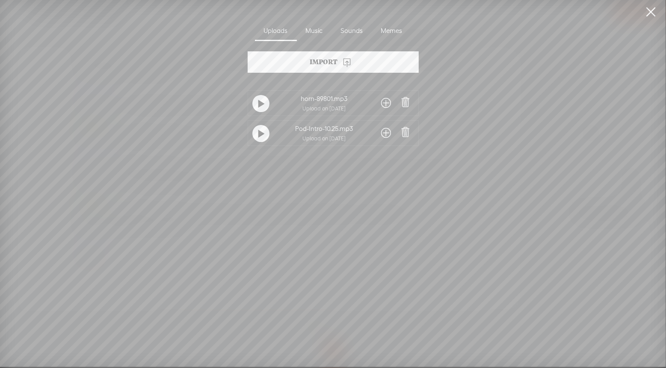
click at [343, 68] on div "Import" at bounding box center [333, 61] width 171 height 21
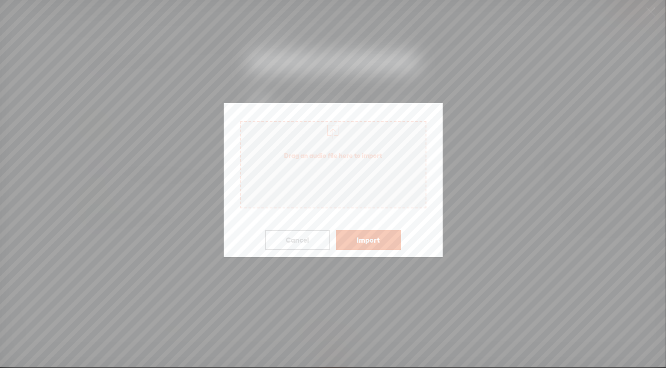
click at [359, 160] on span "Drag an audio file here to import" at bounding box center [333, 155] width 185 height 24
click at [384, 238] on button "Import" at bounding box center [368, 240] width 65 height 20
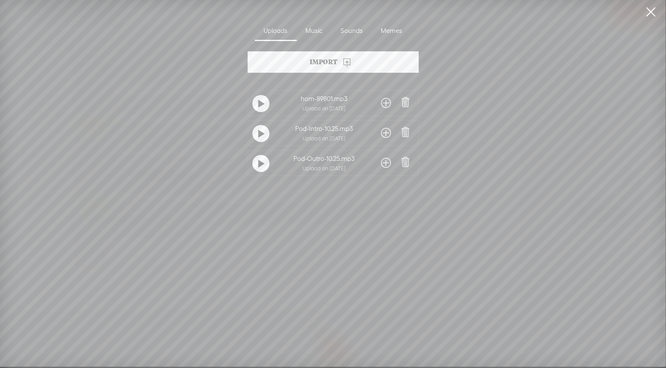
click at [383, 164] on span at bounding box center [386, 163] width 10 height 14
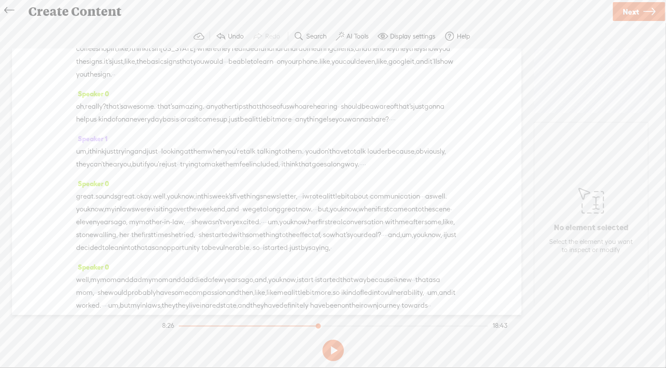
scroll to position [0, 0]
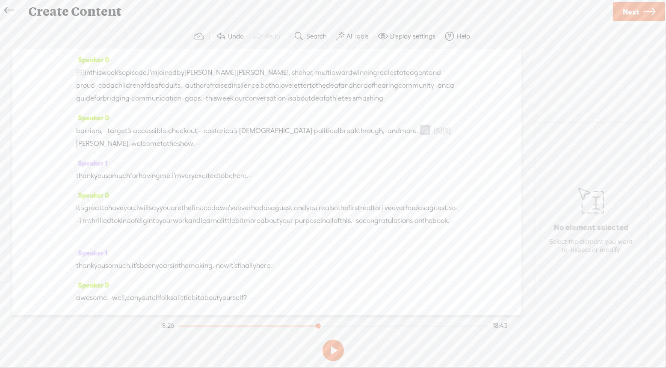
click at [418, 137] on span "more." at bounding box center [409, 130] width 18 height 13
click at [458, 121] on span at bounding box center [455, 122] width 13 height 15
drag, startPoint x: 190, startPoint y: 326, endPoint x: 197, endPoint y: 326, distance: 6.8
click at [197, 326] on div at bounding box center [196, 327] width 20 height 20
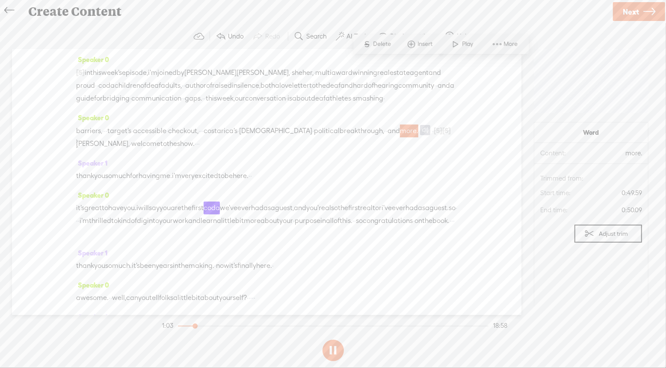
scroll to position [142, 0]
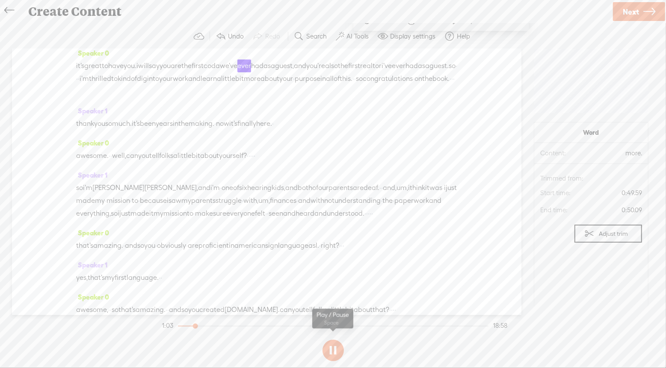
click at [334, 347] on button at bounding box center [332, 350] width 21 height 21
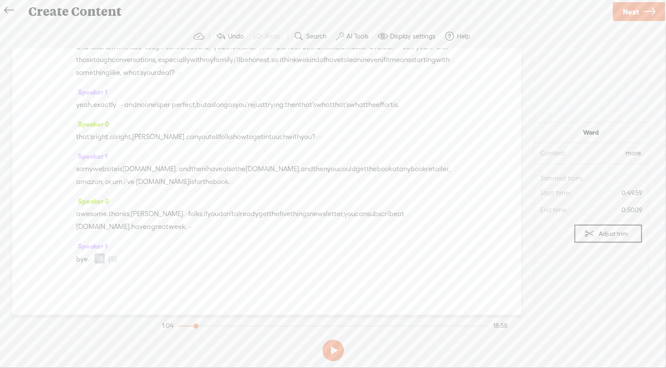
scroll to position [3281, 0]
click at [340, 42] on span at bounding box center [336, 45] width 13 height 15
click at [331, 345] on button at bounding box center [332, 350] width 21 height 21
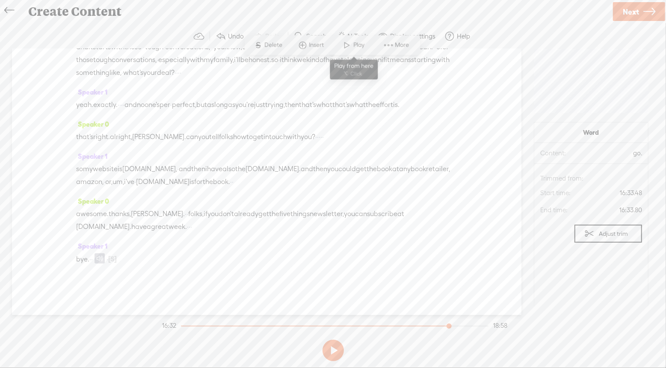
click at [352, 48] on span at bounding box center [347, 45] width 13 height 15
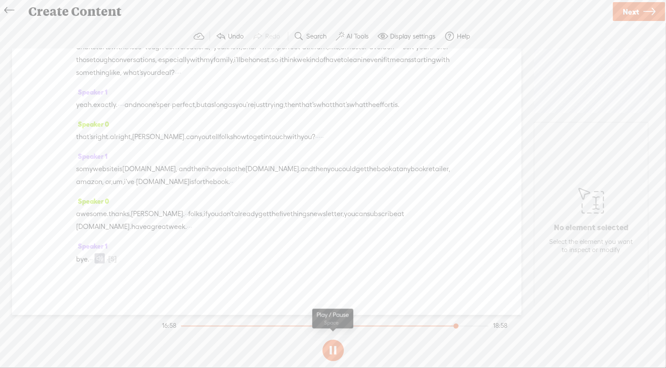
click at [330, 349] on button at bounding box center [332, 350] width 21 height 21
click at [187, 228] on span "week." at bounding box center [178, 226] width 18 height 13
click at [209, 207] on span "Play" at bounding box center [212, 208] width 13 height 9
drag, startPoint x: 98, startPoint y: 262, endPoint x: 67, endPoint y: 261, distance: 30.4
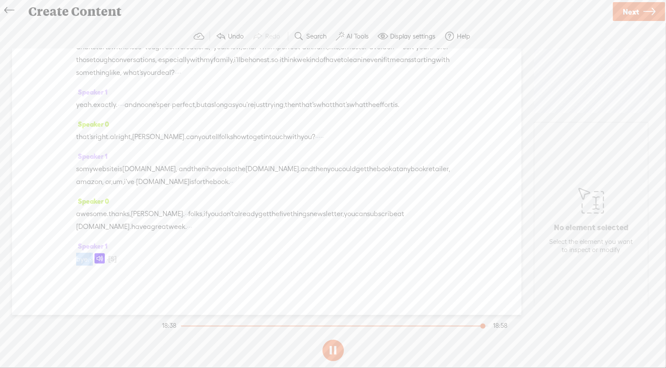
click at [67, 261] on div "Speaker 0 [S] · there. welcome to five things live. i'm [PERSON_NAME], keynote …" at bounding box center [266, 182] width 509 height 266
click at [187, 232] on span "week." at bounding box center [178, 226] width 18 height 13
click at [204, 208] on span at bounding box center [199, 207] width 13 height 15
click at [334, 350] on button at bounding box center [332, 350] width 21 height 21
click at [361, 36] on label "AI Tools" at bounding box center [357, 36] width 22 height 9
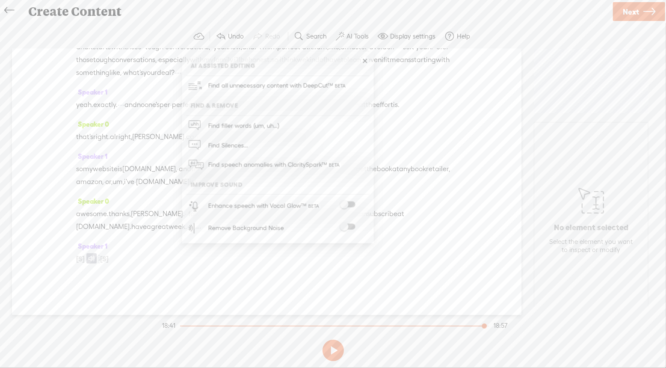
click at [351, 203] on span at bounding box center [347, 204] width 15 height 6
click at [351, 227] on span at bounding box center [347, 227] width 15 height 6
click at [417, 355] on section at bounding box center [332, 350] width 345 height 28
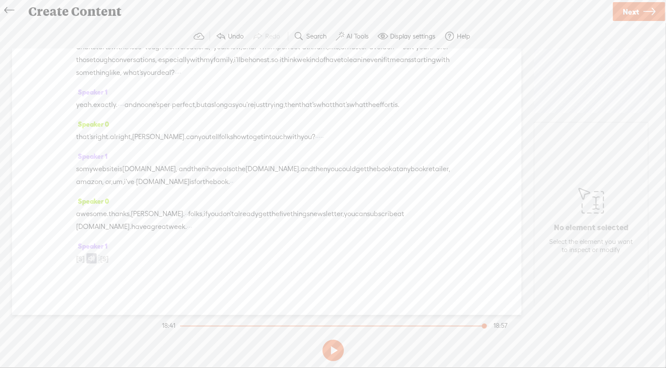
scroll to position [3336, 0]
click at [638, 14] on span "Next" at bounding box center [631, 12] width 16 height 22
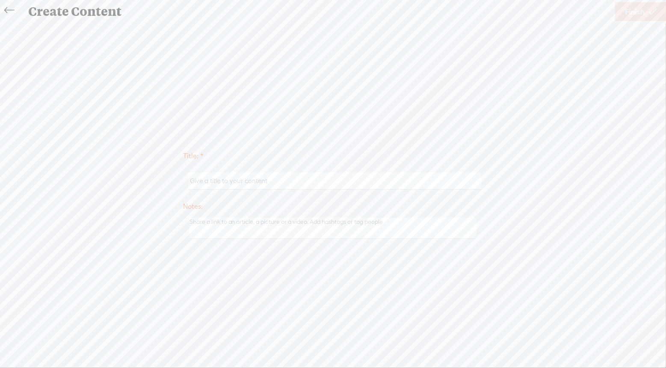
click at [313, 177] on input "text" at bounding box center [334, 180] width 293 height 17
type input "What's Your Deal? with [PERSON_NAME]"
click at [633, 10] on span "Finish" at bounding box center [635, 12] width 20 height 22
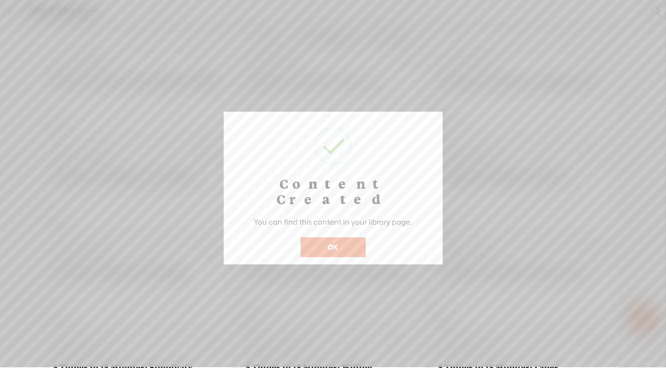
click at [341, 237] on button "OK" at bounding box center [333, 247] width 65 height 20
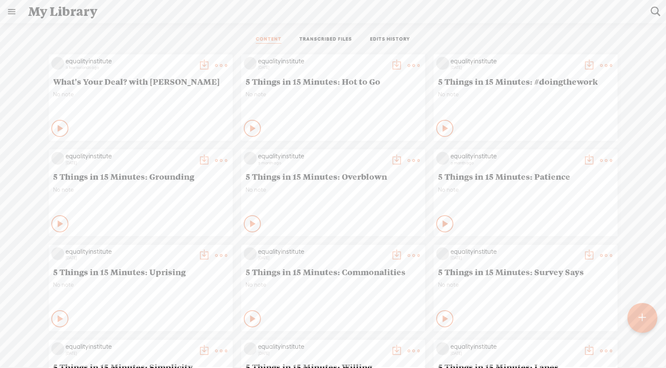
click at [204, 63] on t at bounding box center [204, 65] width 12 height 12
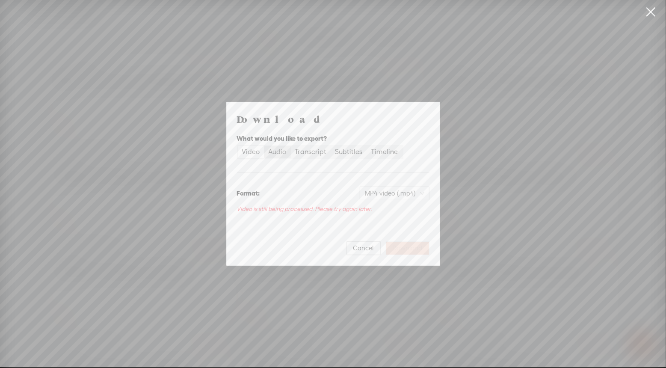
click at [279, 152] on div "Audio" at bounding box center [278, 152] width 18 height 12
click at [264, 146] on input "Audio" at bounding box center [264, 146] width 0 height 0
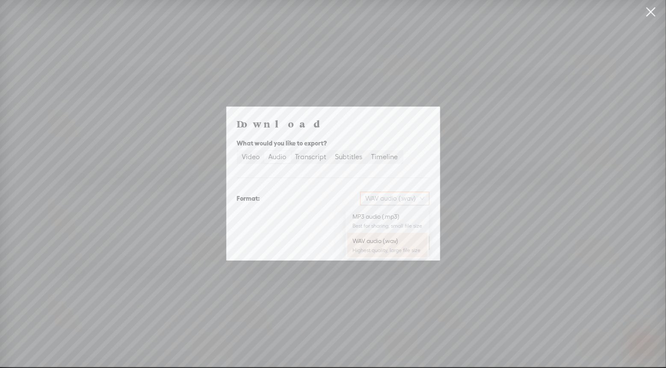
click at [413, 200] on span "WAV audio (.wav)" at bounding box center [394, 198] width 59 height 13
click at [390, 217] on div "MP3 audio (.mp3)" at bounding box center [387, 216] width 70 height 9
click at [413, 242] on span "Download" at bounding box center [408, 243] width 30 height 9
